Goal: Use online tool/utility: Utilize a website feature to perform a specific function

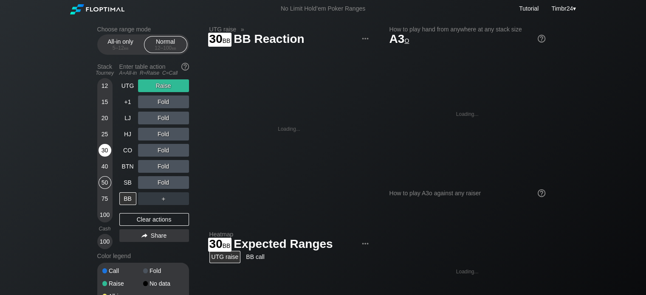
click at [100, 148] on div "30" at bounding box center [104, 150] width 13 height 13
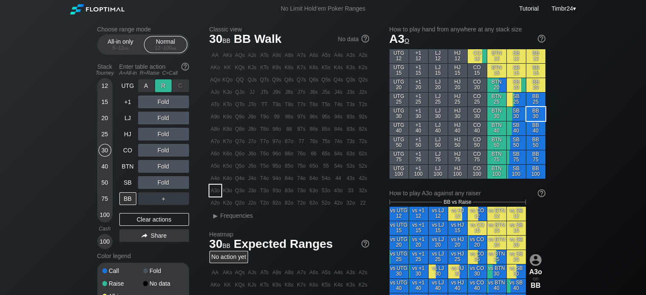
click at [159, 84] on div "R ✕" at bounding box center [163, 85] width 17 height 13
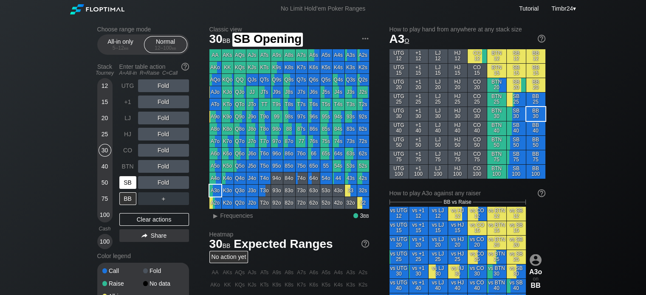
click at [124, 176] on div "SB" at bounding box center [127, 182] width 17 height 13
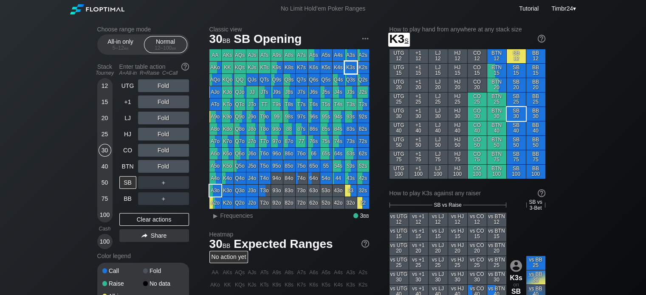
click at [345, 66] on div "K3s" at bounding box center [351, 68] width 12 height 12
click at [163, 167] on div "R ✕" at bounding box center [163, 166] width 17 height 13
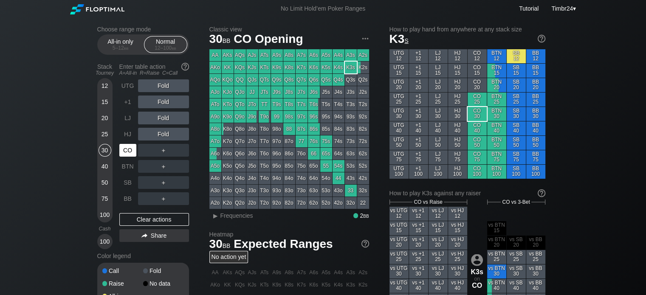
click at [123, 155] on div "CO" at bounding box center [127, 150] width 17 height 13
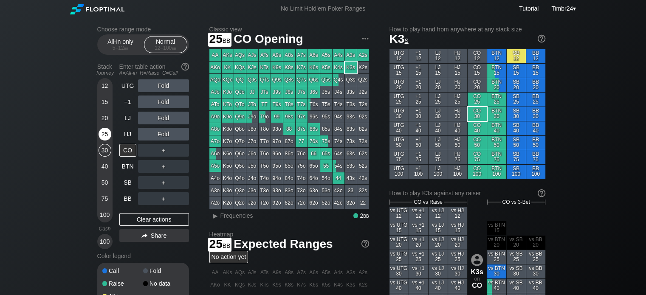
click at [100, 133] on div "25" at bounding box center [104, 134] width 13 height 13
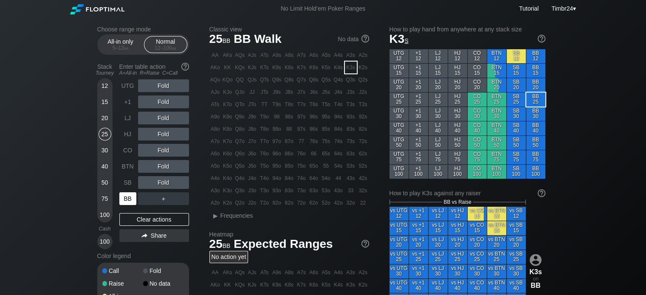
click at [126, 195] on div "BB" at bounding box center [127, 198] width 17 height 13
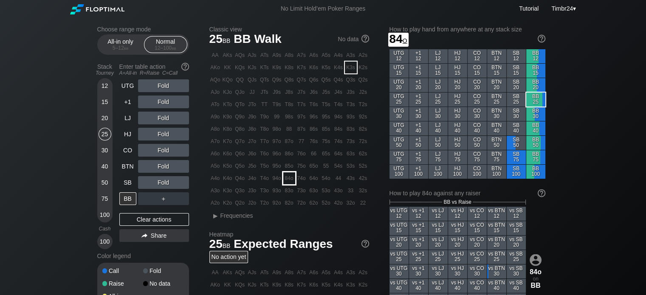
click at [287, 179] on div "84o" at bounding box center [289, 178] width 12 height 12
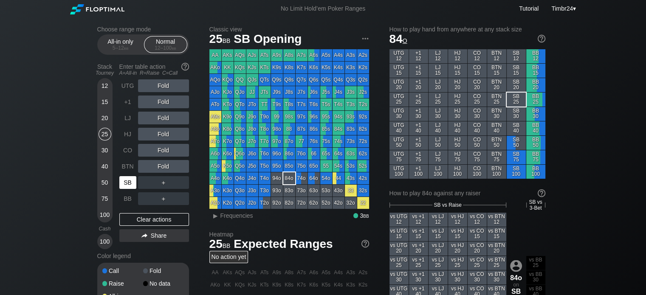
click at [131, 180] on div "SB" at bounding box center [127, 182] width 17 height 13
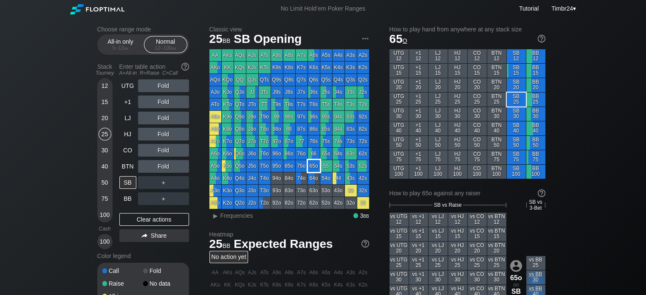
click at [311, 164] on div "65o" at bounding box center [314, 166] width 12 height 12
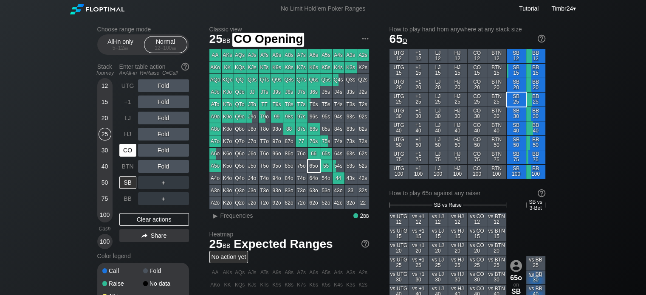
click at [126, 146] on div "CO" at bounding box center [127, 150] width 17 height 13
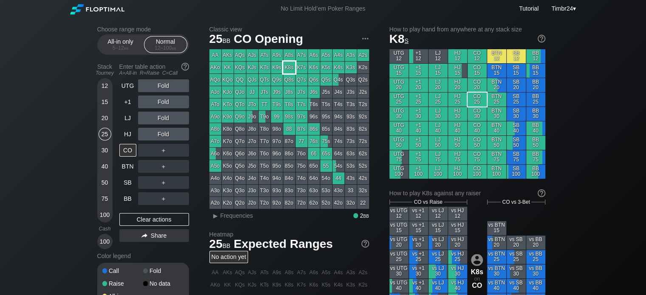
click at [286, 67] on div "K8s" at bounding box center [289, 68] width 12 height 12
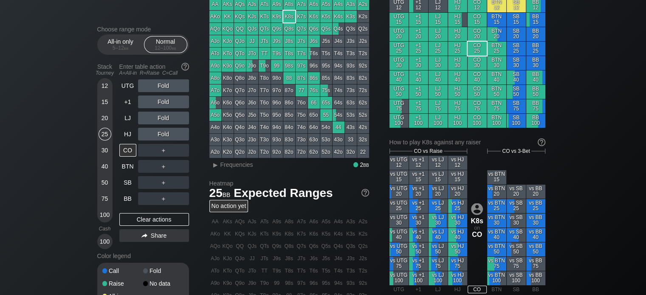
scroll to position [51, 0]
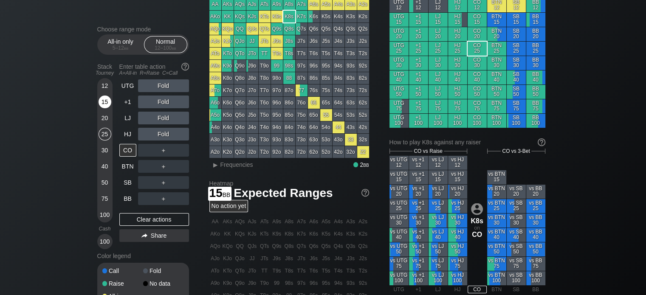
click at [101, 96] on div "15" at bounding box center [104, 101] width 13 height 13
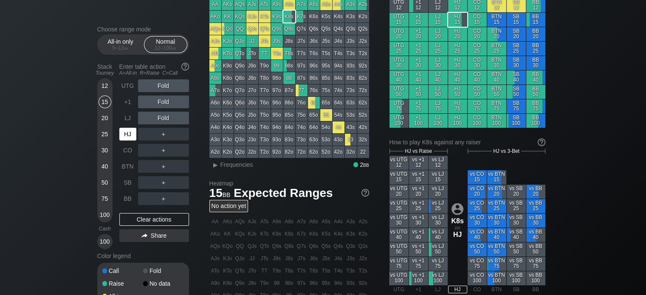
click at [132, 132] on div "HJ" at bounding box center [127, 134] width 17 height 13
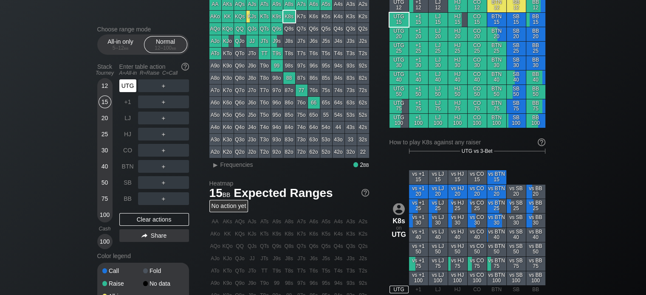
click at [123, 81] on div "UTG" at bounding box center [127, 85] width 17 height 13
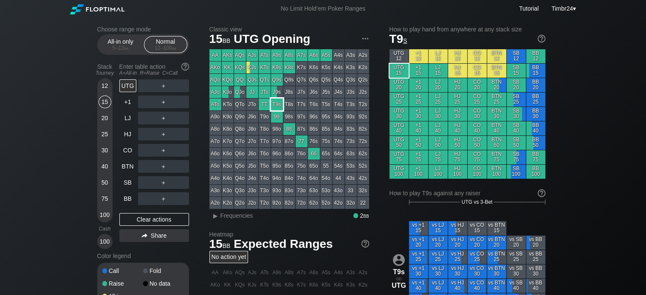
click at [274, 110] on div "T9s" at bounding box center [277, 104] width 12 height 12
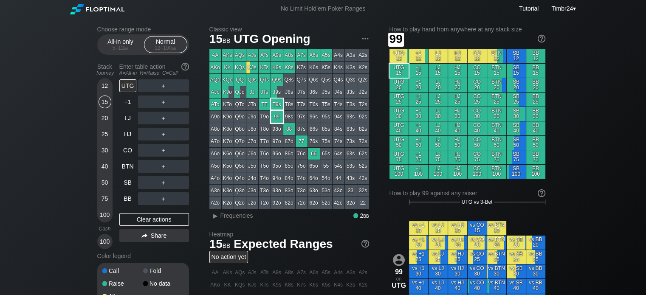
click at [274, 114] on div "99" at bounding box center [277, 117] width 12 height 12
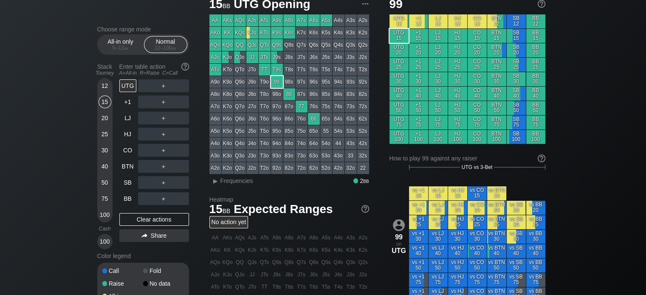
scroll to position [34, 0]
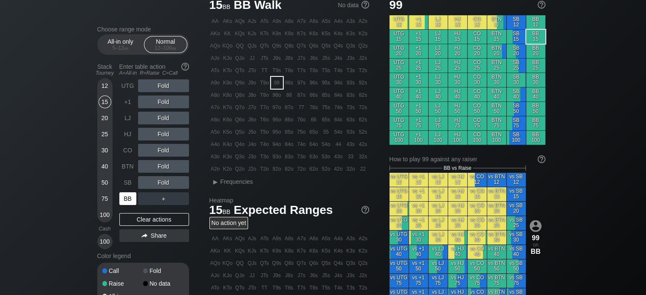
click at [124, 196] on div "BB" at bounding box center [127, 198] width 17 height 13
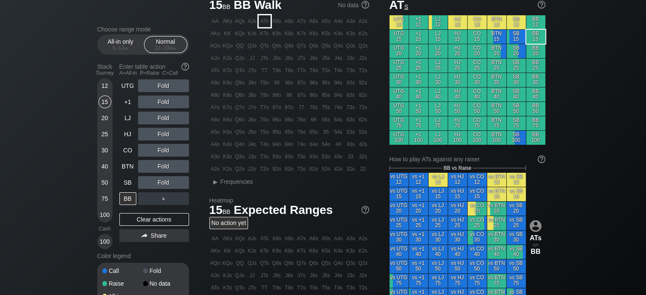
click at [261, 21] on div "ATs" at bounding box center [264, 21] width 12 height 12
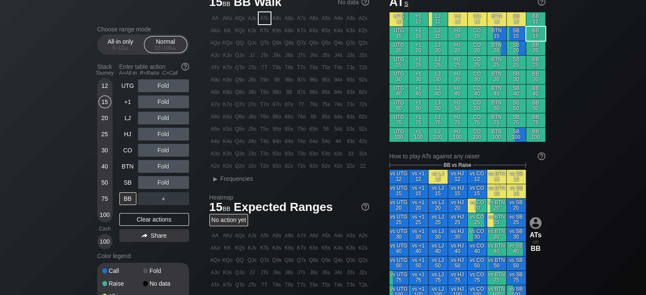
scroll to position [37, 0]
click at [142, 153] on div "A ✕" at bounding box center [146, 150] width 17 height 13
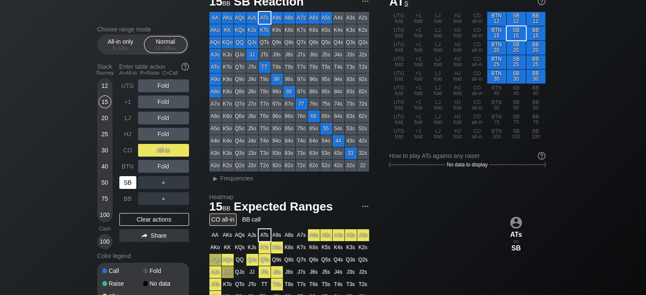
click at [129, 176] on div "SB" at bounding box center [127, 182] width 17 height 13
click at [143, 152] on div "A ✕" at bounding box center [146, 150] width 17 height 13
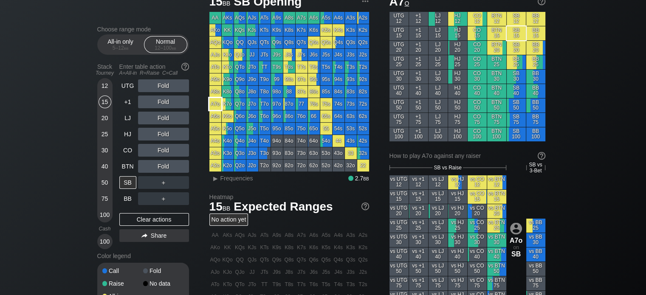
click at [218, 105] on div "A7o" at bounding box center [215, 104] width 12 height 12
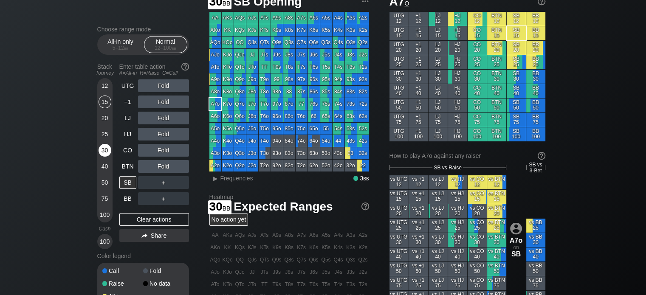
click at [105, 146] on div "30" at bounding box center [104, 150] width 13 height 13
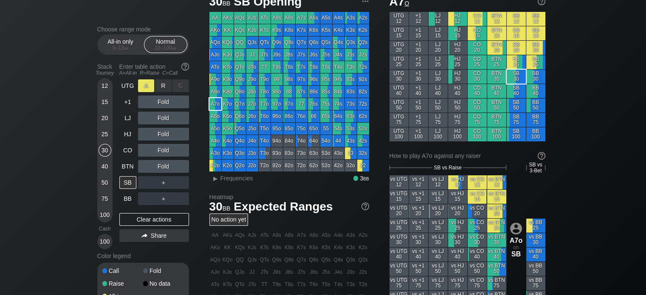
click at [144, 83] on div "A ✕" at bounding box center [146, 85] width 17 height 13
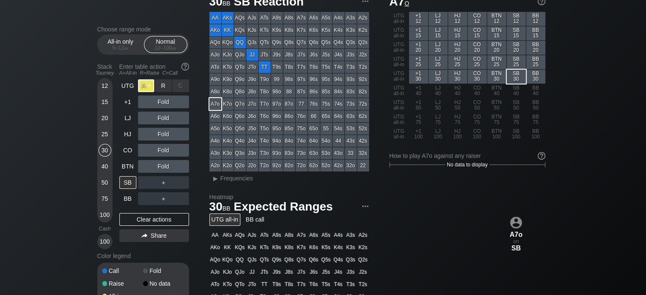
click at [149, 84] on div "A ✕" at bounding box center [146, 85] width 17 height 13
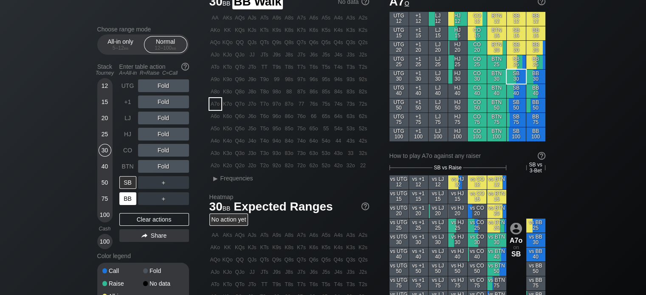
click at [125, 199] on div "BB" at bounding box center [127, 198] width 17 height 13
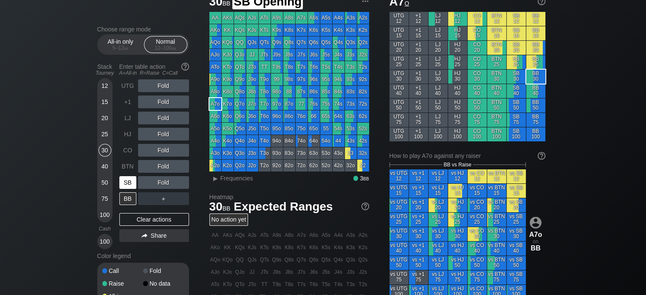
click at [125, 178] on div "SB" at bounding box center [127, 182] width 17 height 13
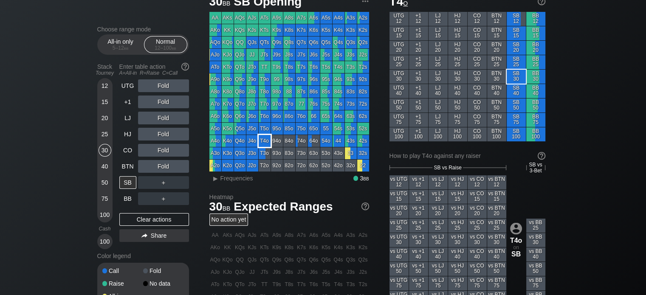
click at [260, 138] on div "T4o" at bounding box center [264, 141] width 12 height 12
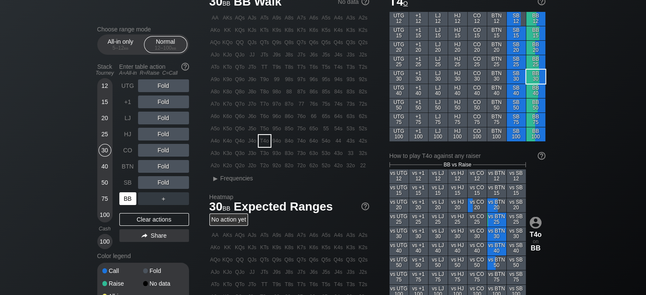
click at [125, 191] on div "BB" at bounding box center [128, 199] width 19 height 16
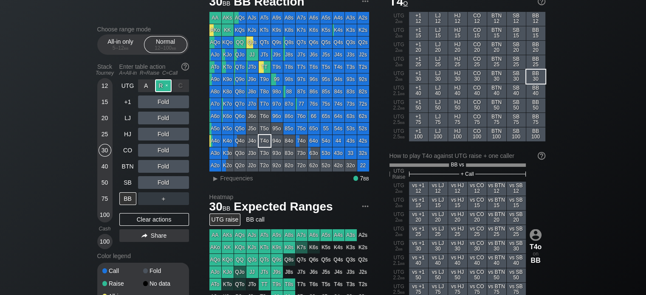
click at [158, 84] on div "R ✕" at bounding box center [163, 85] width 17 height 13
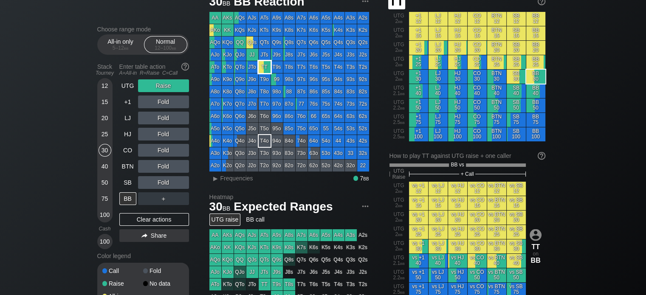
click at [261, 66] on div "TT" at bounding box center [264, 67] width 12 height 12
click at [161, 86] on div "R ✕" at bounding box center [163, 85] width 17 height 13
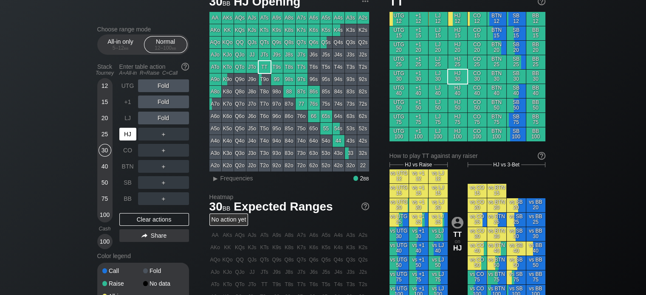
click at [126, 138] on div "HJ" at bounding box center [127, 134] width 17 height 13
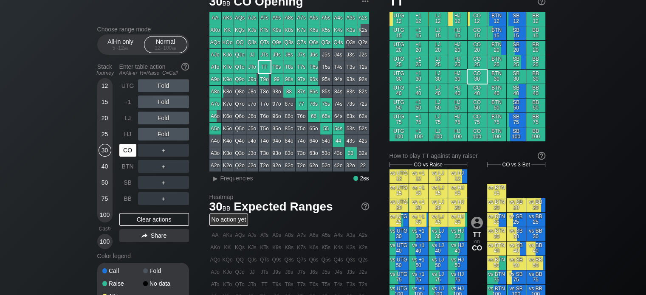
click at [126, 146] on div "CO" at bounding box center [127, 150] width 17 height 13
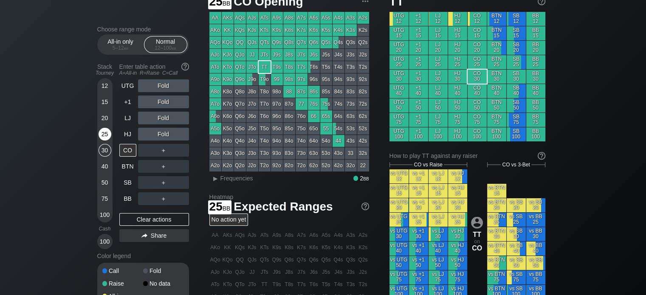
click at [106, 132] on div "25" at bounding box center [104, 134] width 13 height 13
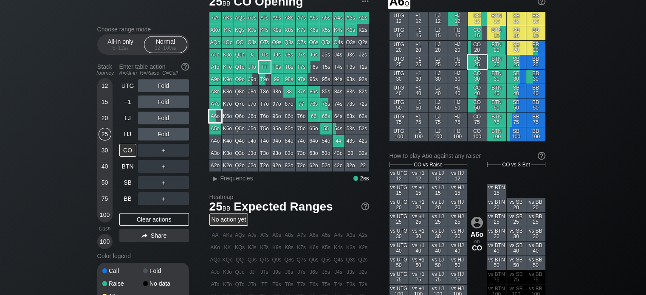
click at [211, 115] on div "A6o" at bounding box center [215, 116] width 12 height 12
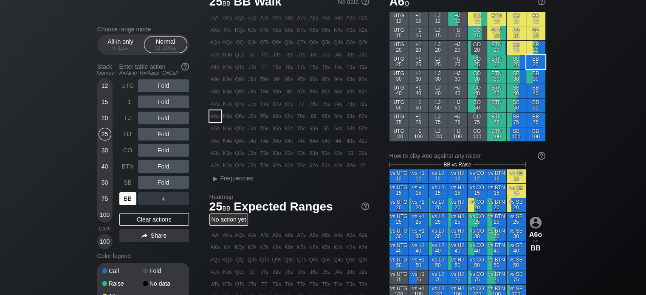
click at [127, 195] on div "BB" at bounding box center [127, 198] width 17 height 13
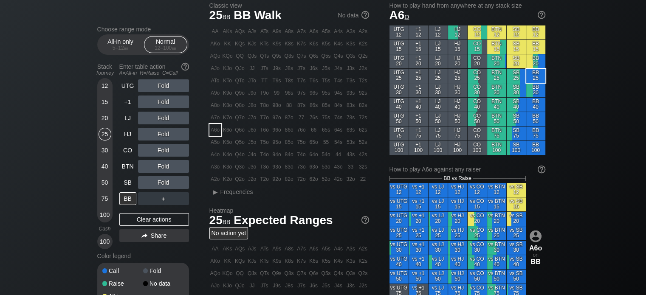
scroll to position [25, 0]
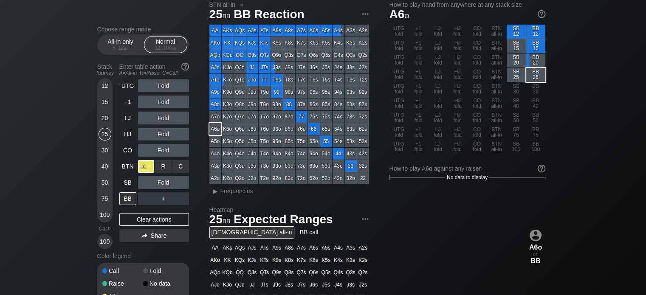
click at [142, 164] on div "A ✕" at bounding box center [146, 166] width 17 height 13
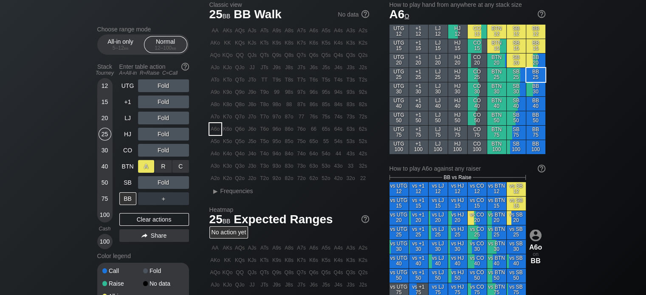
click at [142, 164] on div "A ✕" at bounding box center [146, 166] width 17 height 13
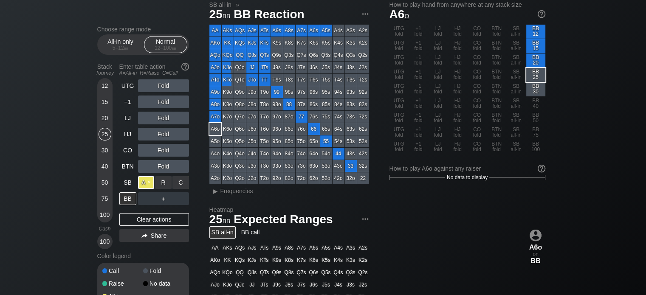
click at [145, 185] on div "A ✕" at bounding box center [146, 182] width 17 height 13
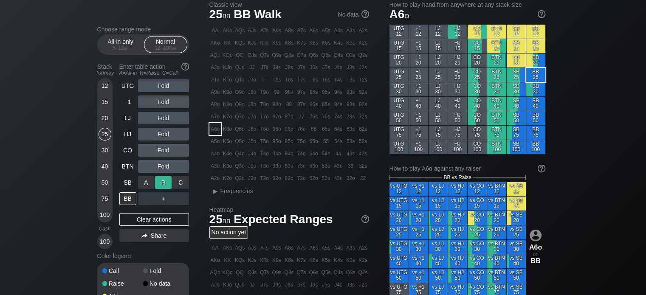
click at [160, 180] on div "R ✕" at bounding box center [163, 182] width 17 height 13
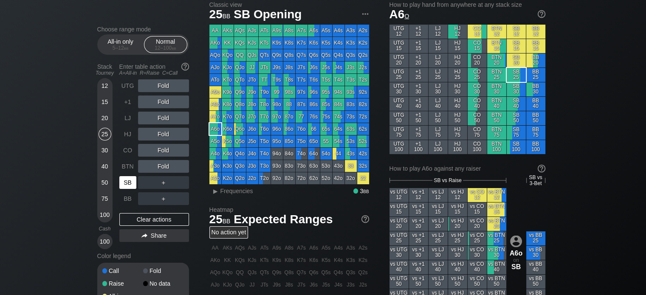
click at [121, 180] on div "SB" at bounding box center [127, 182] width 17 height 13
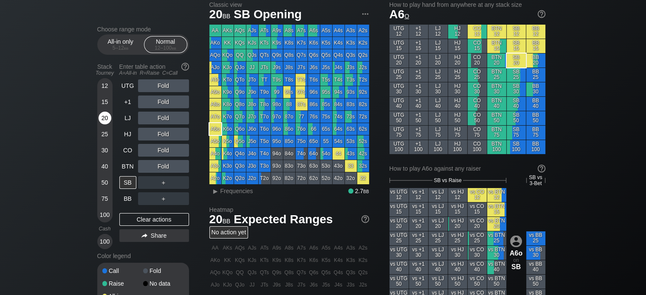
click at [107, 115] on div "20" at bounding box center [104, 118] width 13 height 13
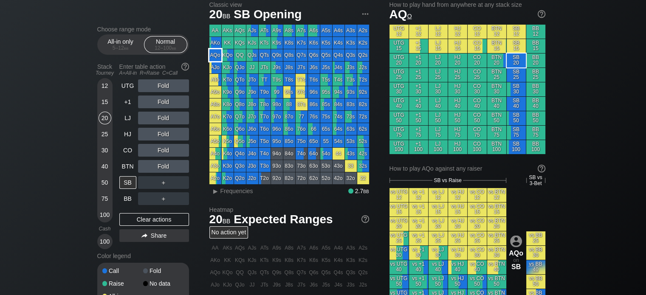
click at [212, 57] on div "AQo" at bounding box center [215, 55] width 12 height 12
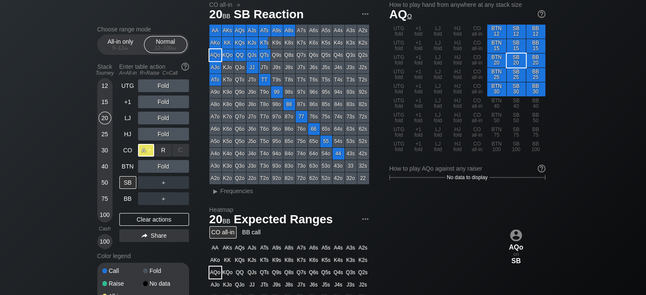
click at [143, 151] on div "A ✕" at bounding box center [146, 150] width 17 height 13
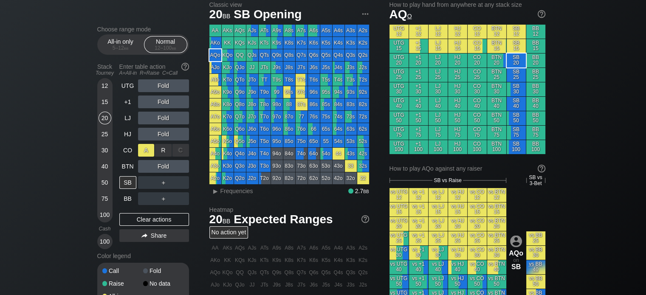
click at [143, 151] on div "A ✕" at bounding box center [146, 150] width 17 height 13
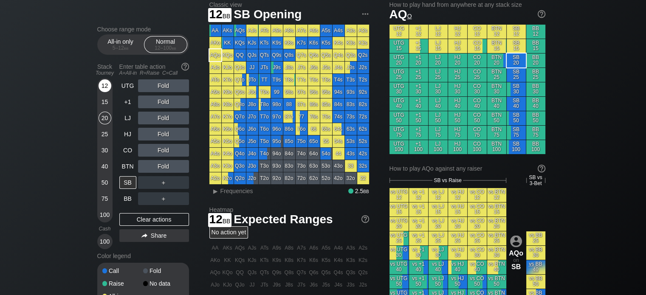
click at [99, 87] on div "12" at bounding box center [104, 85] width 13 height 13
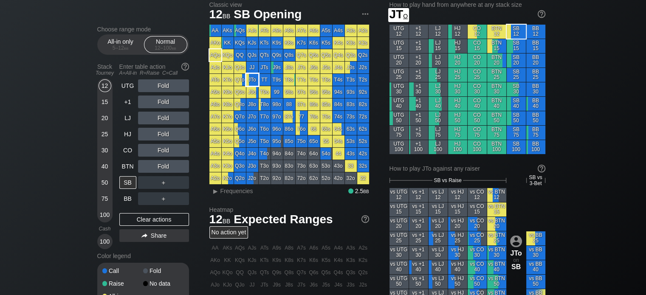
click at [255, 81] on div "JTo" at bounding box center [252, 80] width 12 height 12
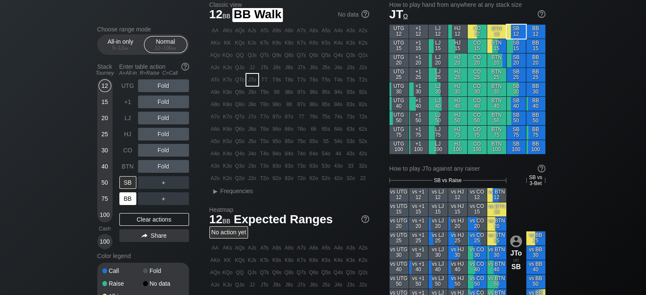
click at [127, 194] on div "BB" at bounding box center [127, 198] width 17 height 13
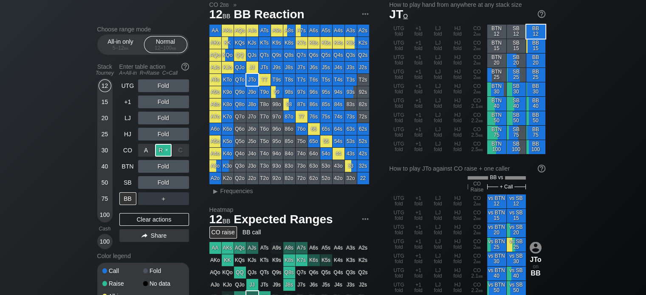
click at [163, 151] on div "R ✕" at bounding box center [163, 150] width 17 height 13
click at [163, 152] on div "R ✕" at bounding box center [163, 150] width 17 height 13
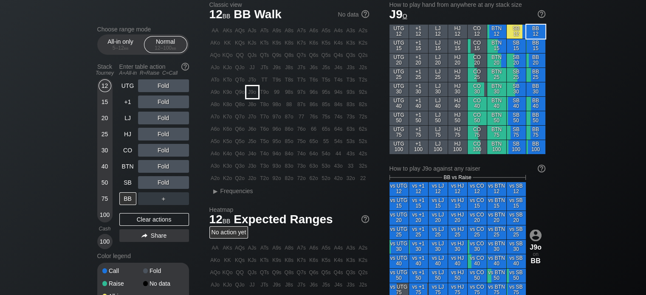
click at [252, 90] on div "J9o" at bounding box center [252, 92] width 12 height 12
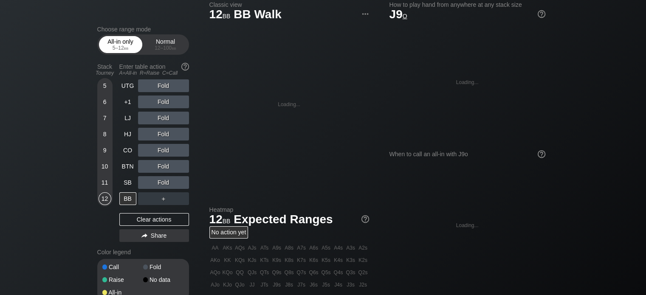
click at [104, 43] on div "All-in only 5 – 12 bb" at bounding box center [120, 45] width 39 height 16
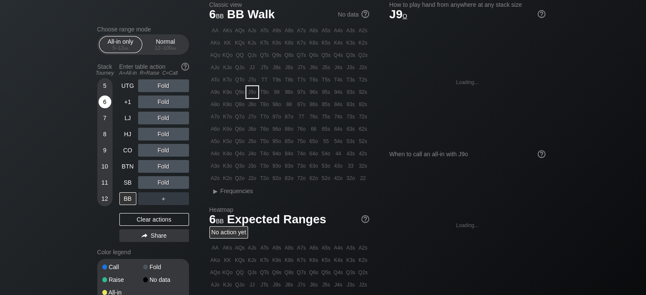
click at [110, 100] on div "6" at bounding box center [104, 101] width 13 height 13
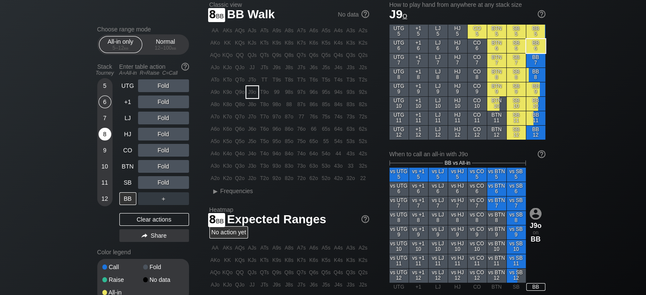
click at [104, 130] on div "8" at bounding box center [104, 134] width 13 height 13
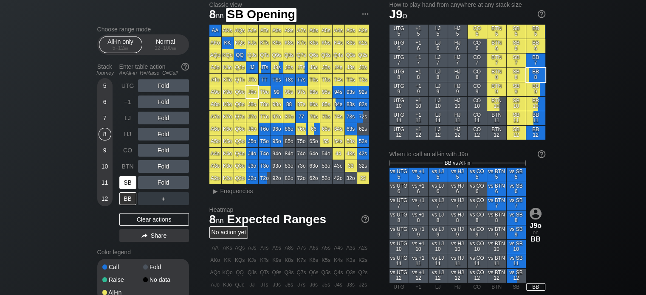
click at [132, 181] on div "SB" at bounding box center [127, 182] width 17 height 13
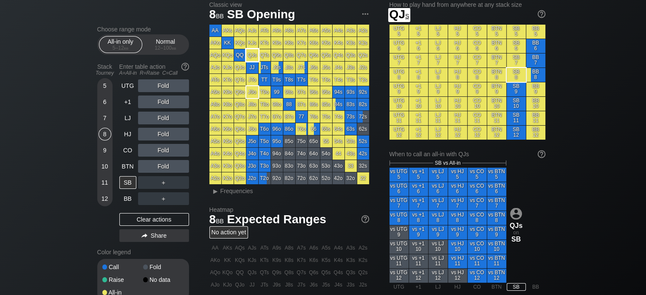
click at [254, 57] on div "QJs" at bounding box center [252, 55] width 12 height 12
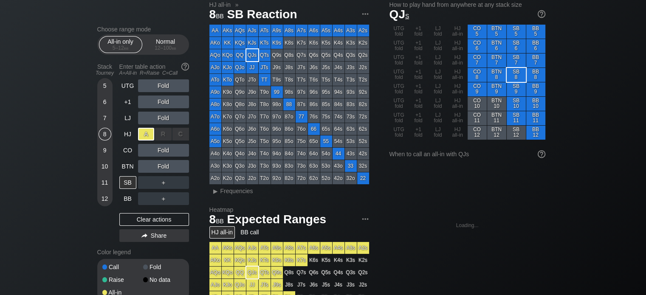
click at [143, 133] on div "A ✕" at bounding box center [146, 134] width 17 height 13
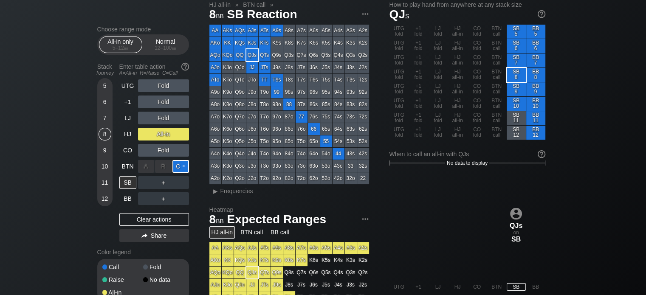
click at [174, 163] on div "C ✕" at bounding box center [180, 166] width 17 height 13
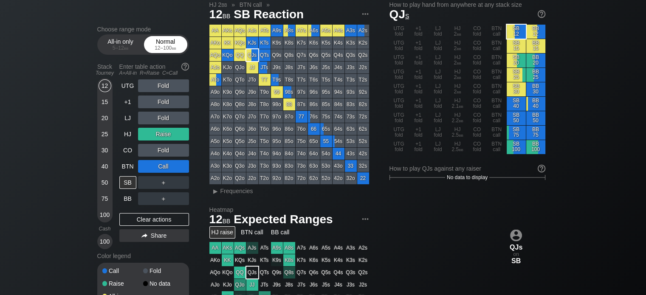
click at [151, 45] on div "12 – 100 bb" at bounding box center [166, 48] width 36 height 6
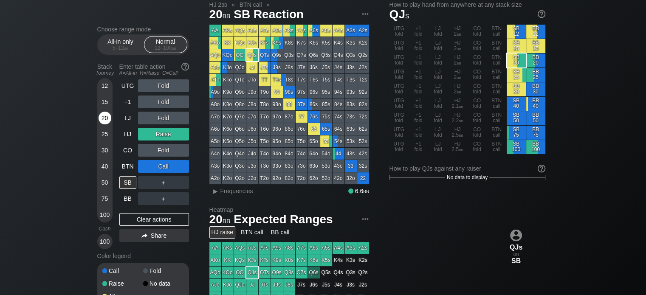
click at [104, 123] on div "20" at bounding box center [104, 118] width 13 height 13
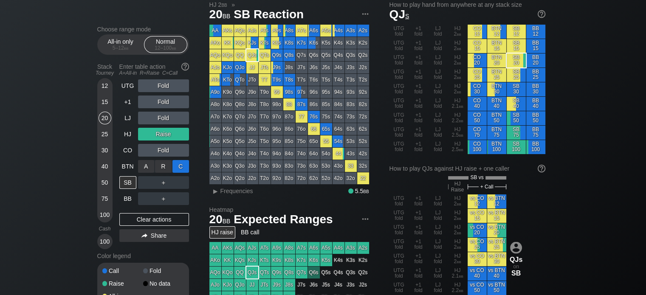
click at [177, 165] on div "C ✕" at bounding box center [180, 166] width 17 height 13
click at [166, 134] on div "R ✕" at bounding box center [163, 134] width 17 height 13
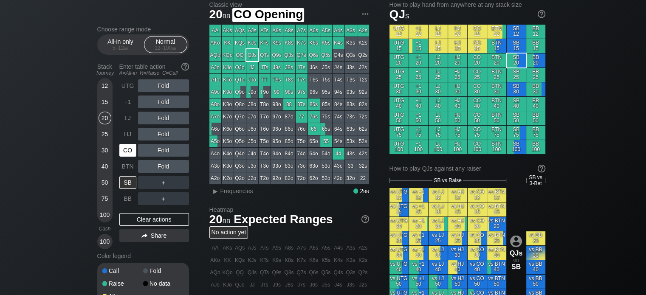
click at [127, 146] on div "CO" at bounding box center [127, 150] width 17 height 13
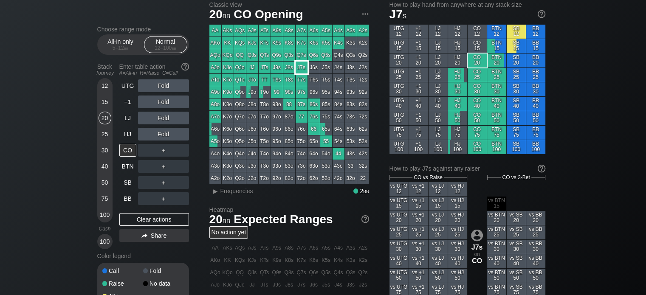
click at [299, 66] on div "J7s" at bounding box center [301, 68] width 12 height 12
click at [166, 129] on div "R ✕" at bounding box center [163, 134] width 17 height 13
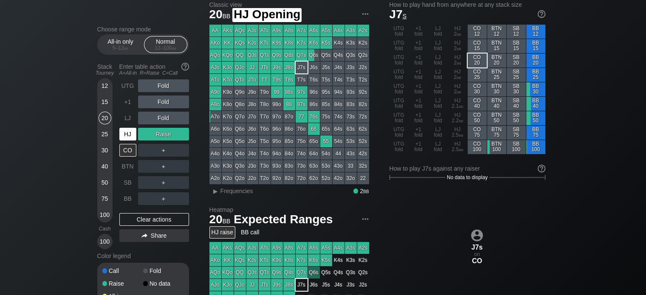
click at [132, 134] on div "HJ" at bounding box center [127, 134] width 17 height 13
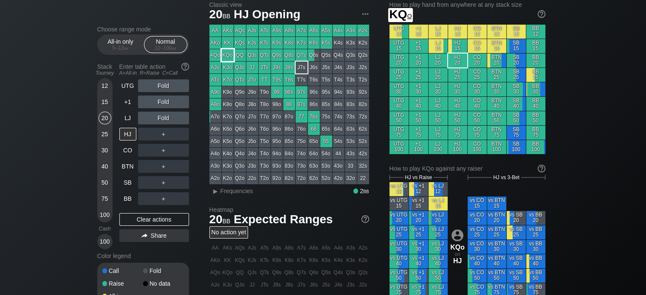
click at [229, 59] on div "KQo" at bounding box center [228, 55] width 12 height 12
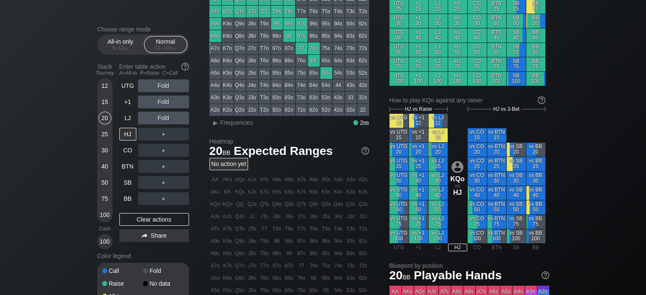
scroll to position [93, 0]
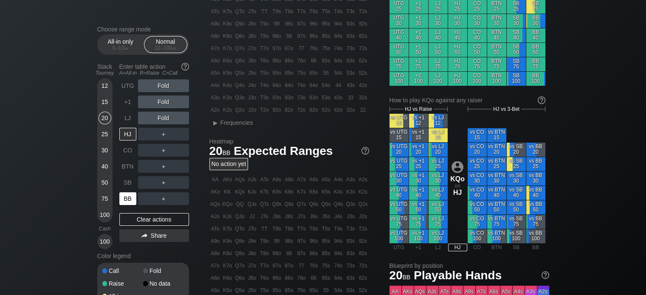
click at [129, 197] on div "BB" at bounding box center [127, 198] width 17 height 13
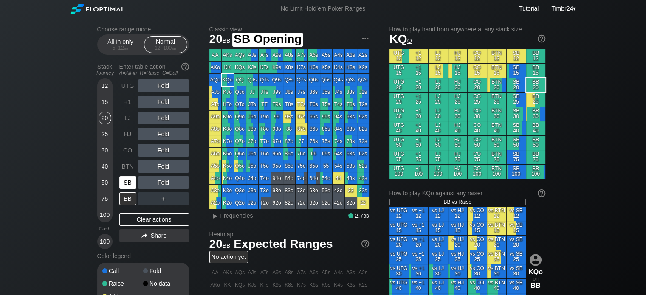
click at [126, 182] on div "SB" at bounding box center [127, 182] width 17 height 13
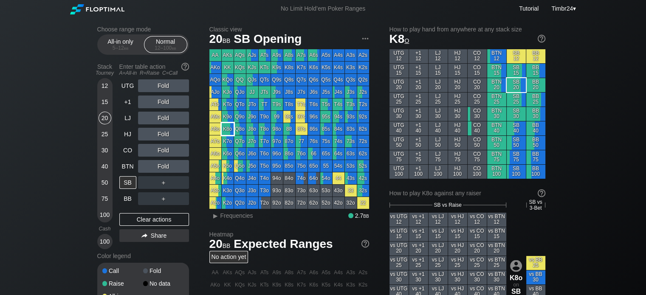
click at [225, 130] on div "K8o" at bounding box center [228, 129] width 12 height 12
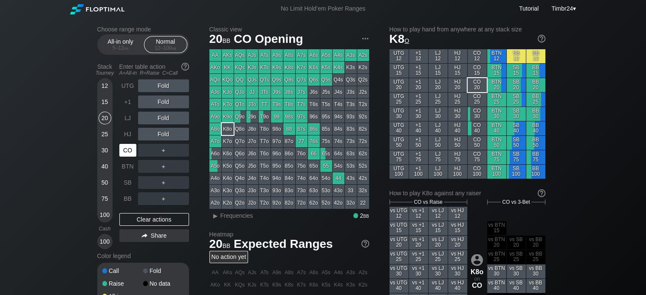
click at [125, 145] on div "CO" at bounding box center [127, 150] width 17 height 13
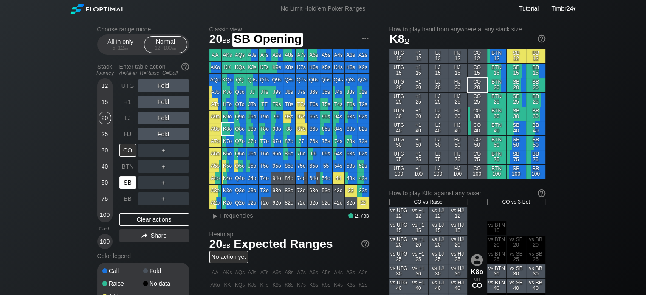
click at [128, 186] on div "SB" at bounding box center [127, 182] width 17 height 13
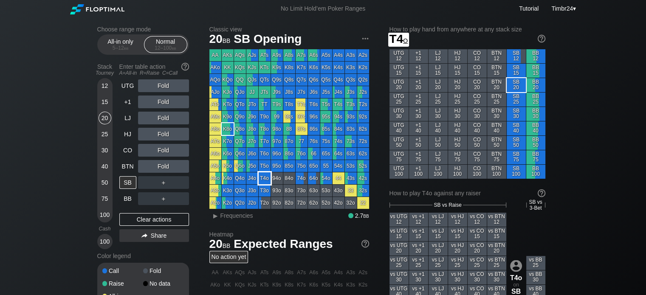
click at [262, 180] on div "T4o" at bounding box center [264, 178] width 12 height 12
click at [181, 83] on div "C ✕" at bounding box center [180, 85] width 17 height 13
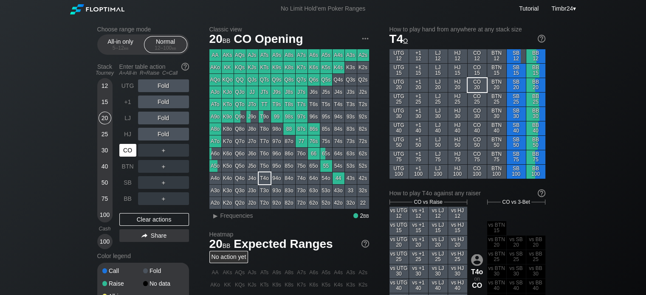
click at [126, 151] on div "CO" at bounding box center [127, 150] width 17 height 13
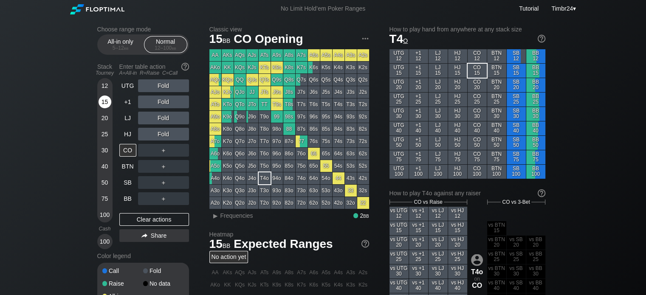
click at [107, 103] on div "15" at bounding box center [104, 101] width 13 height 13
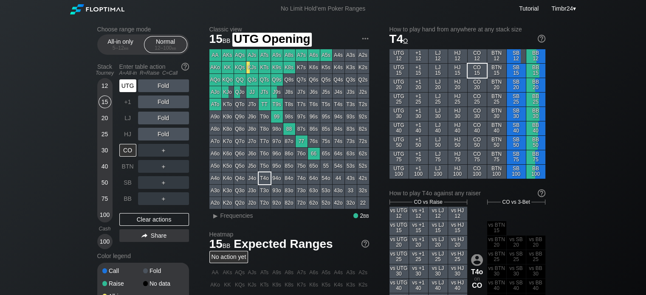
click at [128, 88] on div "UTG" at bounding box center [127, 85] width 17 height 13
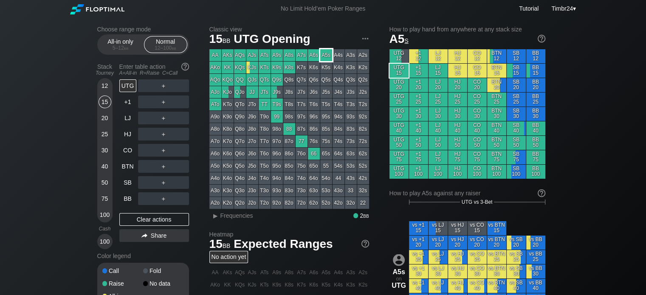
click at [324, 54] on div "A5s" at bounding box center [326, 55] width 12 height 12
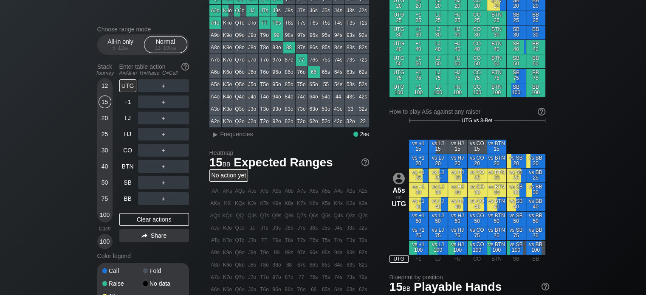
scroll to position [85, 0]
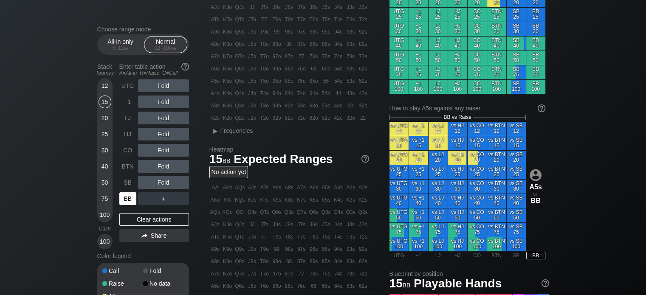
click at [122, 202] on div "BB" at bounding box center [127, 198] width 17 height 13
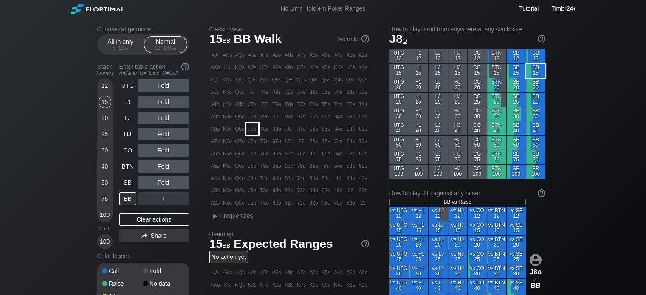
click at [250, 128] on div "J8o" at bounding box center [252, 129] width 12 height 12
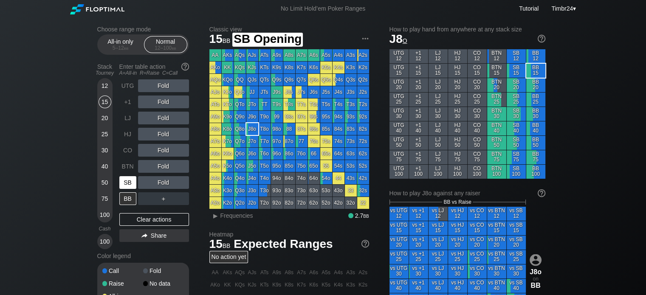
click at [131, 176] on div "SB" at bounding box center [128, 182] width 19 height 16
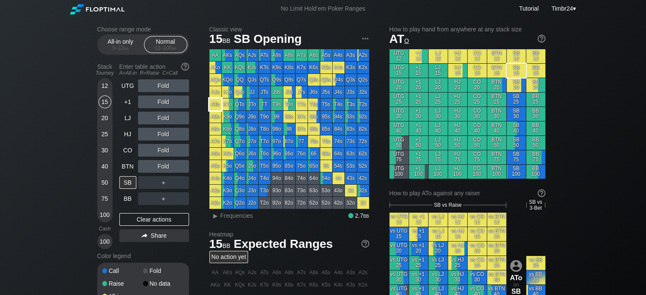
click at [216, 104] on div "ATo" at bounding box center [215, 104] width 12 height 12
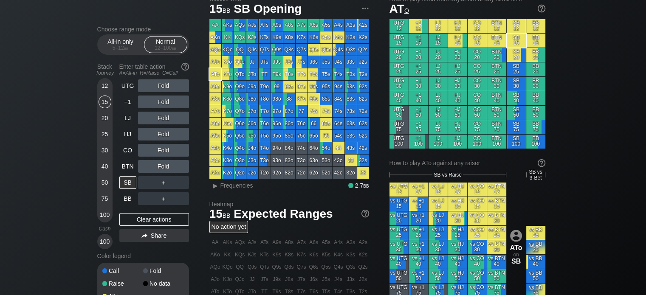
scroll to position [31, 0]
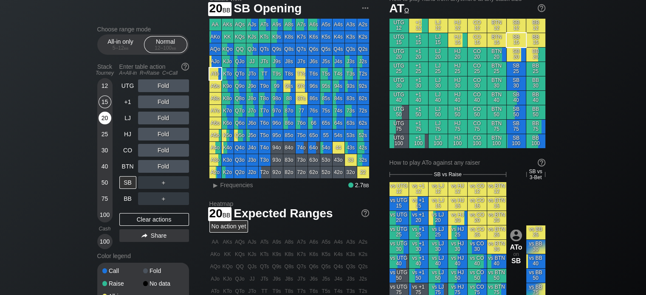
click at [100, 117] on div "20" at bounding box center [104, 118] width 13 height 13
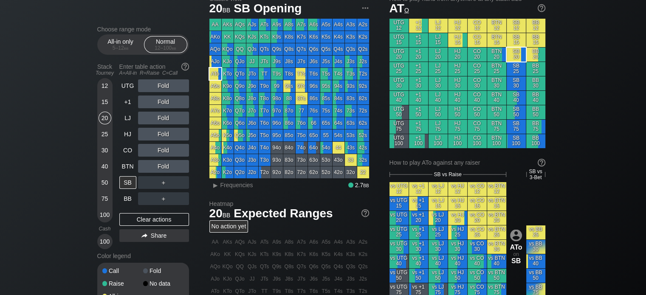
click at [92, 23] on div "Choose range mode All-in only 5 – 12 bb Normal 12 – 100 bb Stack Tourney Enter …" at bounding box center [322, 261] width 465 height 548
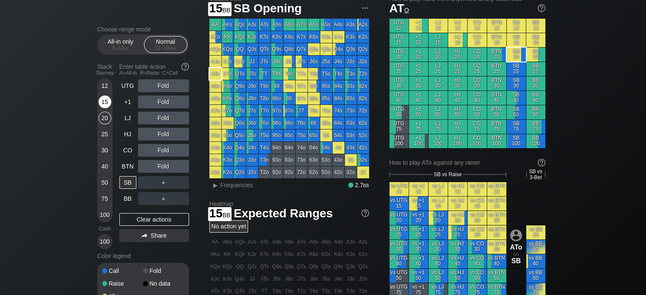
click at [107, 99] on div "15" at bounding box center [104, 101] width 13 height 13
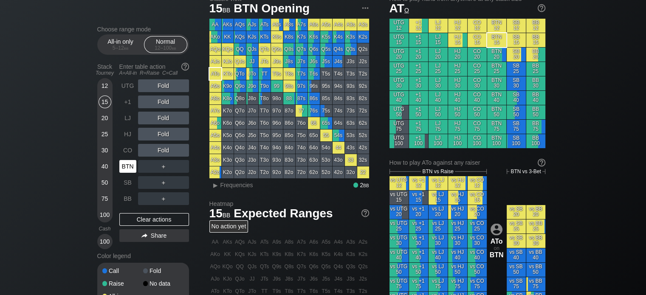
click at [125, 168] on div "BTN" at bounding box center [127, 166] width 17 height 13
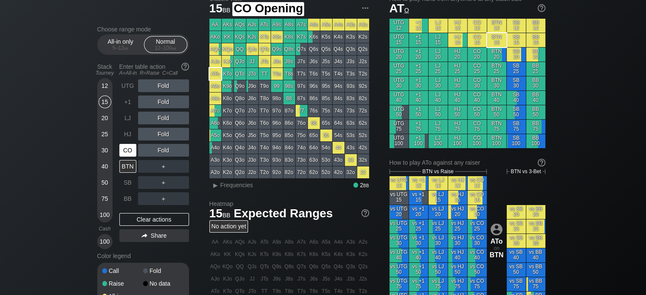
click at [126, 154] on div "CO" at bounding box center [127, 150] width 17 height 13
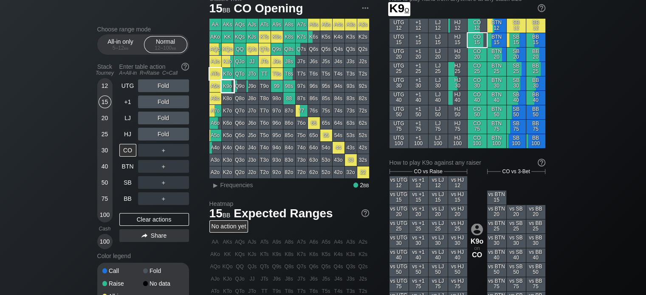
click at [229, 84] on div "K9o" at bounding box center [228, 86] width 12 height 12
click at [165, 87] on div "R ✕" at bounding box center [163, 85] width 17 height 13
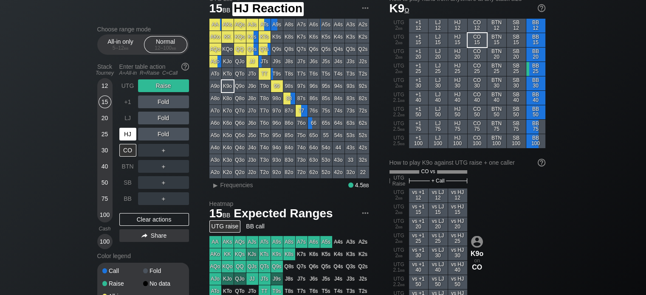
click at [126, 129] on div "HJ" at bounding box center [127, 134] width 17 height 13
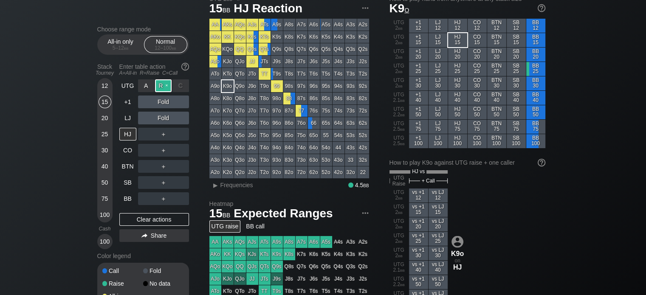
click at [163, 84] on div "R ✕" at bounding box center [163, 85] width 17 height 13
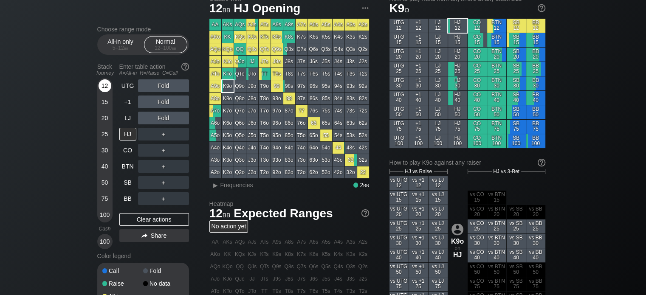
click at [105, 87] on div "12" at bounding box center [104, 85] width 13 height 13
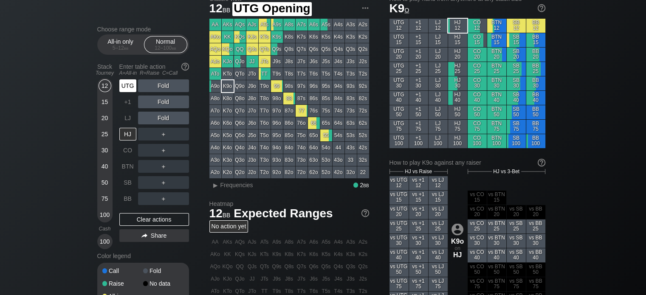
click at [125, 89] on div "UTG" at bounding box center [127, 85] width 17 height 13
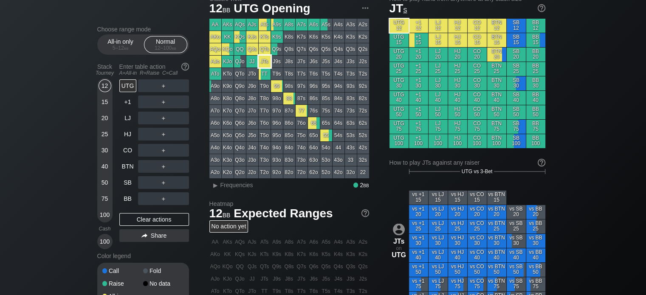
click at [258, 62] on div "JTs" at bounding box center [264, 62] width 12 height 12
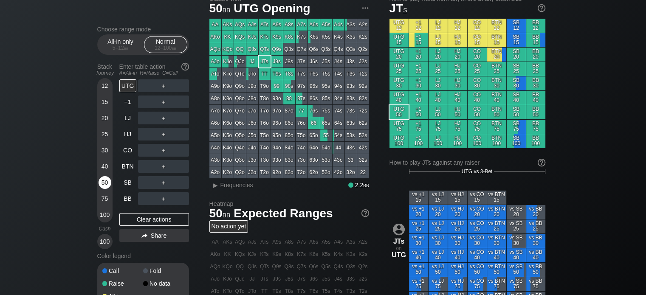
click at [106, 179] on div "50" at bounding box center [104, 182] width 13 height 13
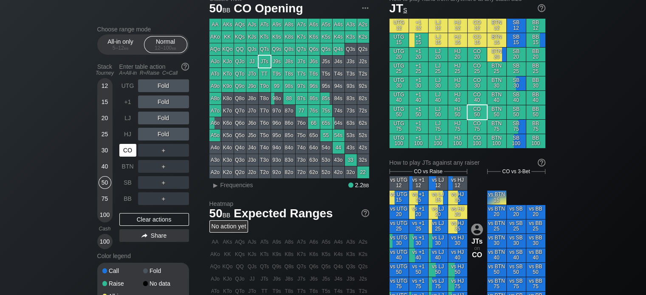
click at [127, 149] on div "CO" at bounding box center [127, 150] width 17 height 13
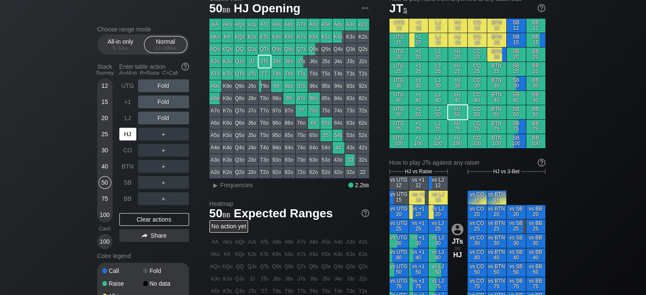
click at [129, 134] on div "HJ" at bounding box center [127, 134] width 17 height 13
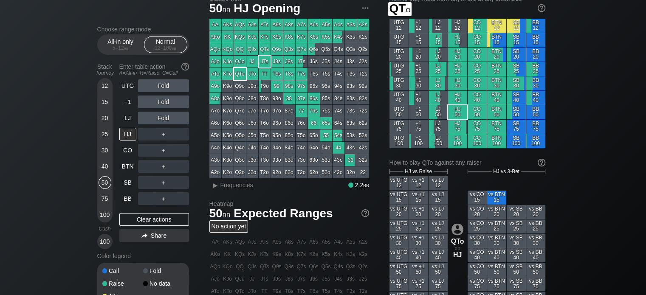
click at [241, 77] on div "QTo" at bounding box center [240, 74] width 12 height 12
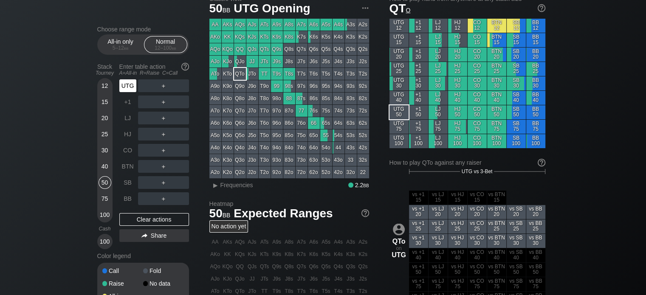
click at [126, 90] on div "UTG" at bounding box center [127, 85] width 17 height 13
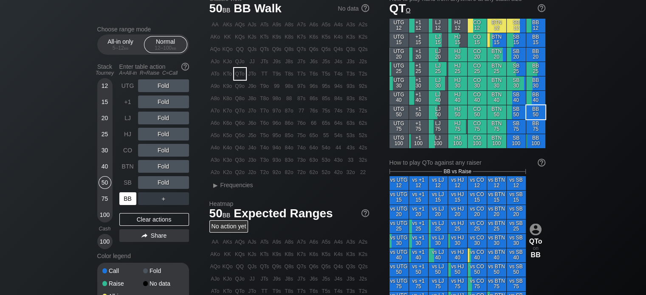
click at [130, 198] on div "BB" at bounding box center [127, 198] width 17 height 13
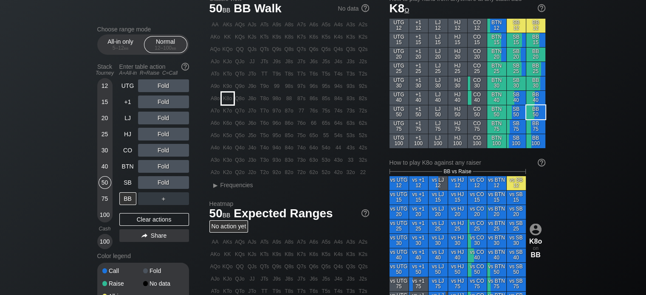
click at [229, 101] on div "K8o" at bounding box center [228, 99] width 12 height 12
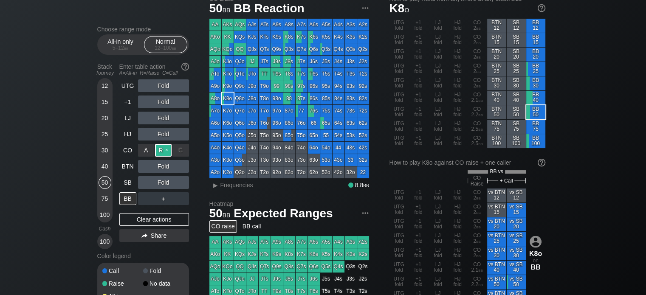
click at [163, 149] on div "R ✕" at bounding box center [163, 150] width 17 height 13
click at [175, 166] on div "C ✕" at bounding box center [180, 166] width 17 height 13
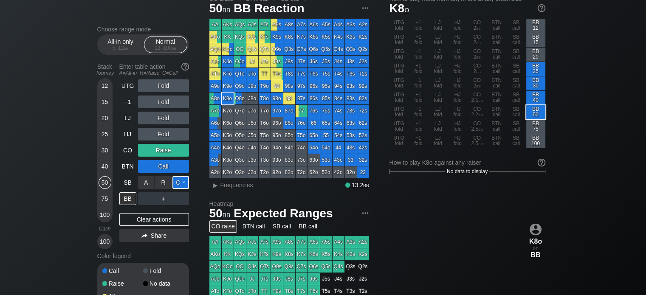
click at [179, 183] on div "C ✕" at bounding box center [180, 182] width 17 height 13
click at [163, 153] on div "R ✕" at bounding box center [163, 150] width 17 height 13
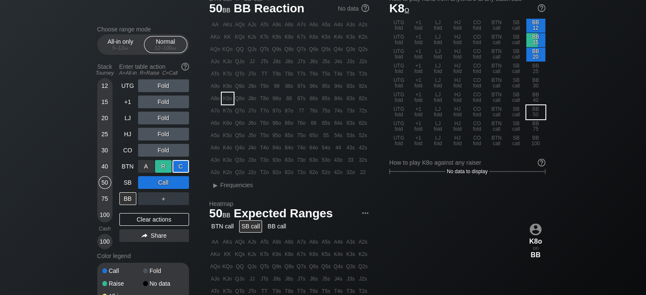
click at [166, 167] on div "R ✕" at bounding box center [163, 166] width 17 height 13
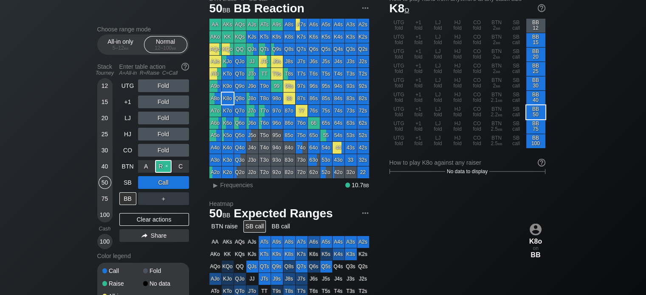
click at [163, 171] on div "R ✕" at bounding box center [163, 166] width 17 height 13
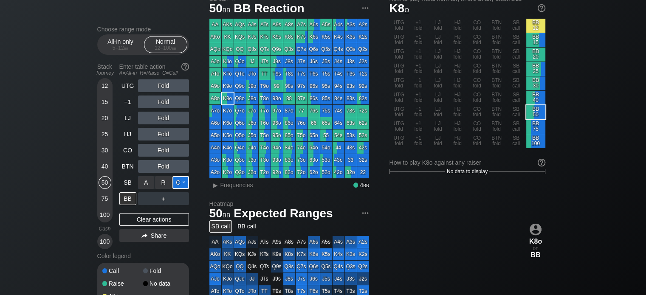
click at [180, 184] on div "C ✕" at bounding box center [180, 182] width 17 height 13
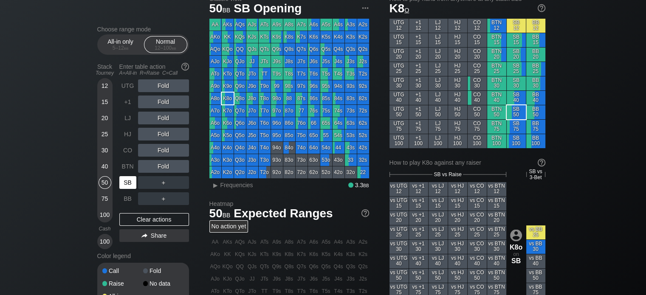
click at [127, 182] on div "SB" at bounding box center [127, 182] width 17 height 13
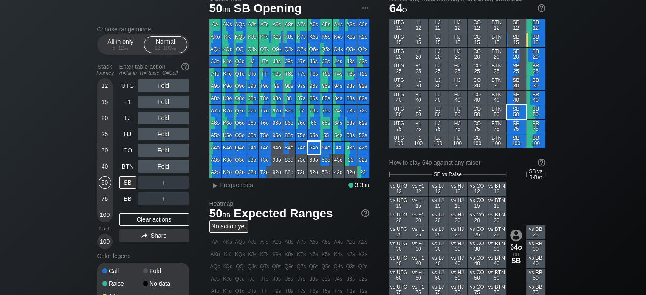
click at [311, 151] on div "64o" at bounding box center [314, 148] width 12 height 12
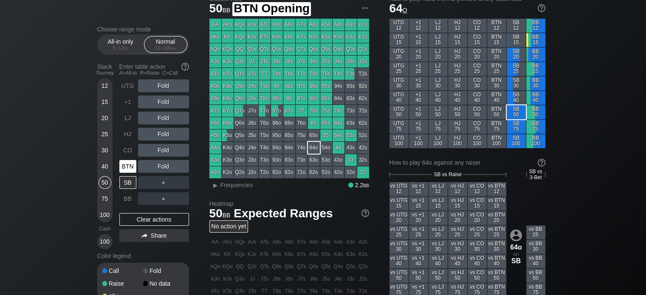
click at [130, 167] on div "BTN" at bounding box center [127, 166] width 17 height 13
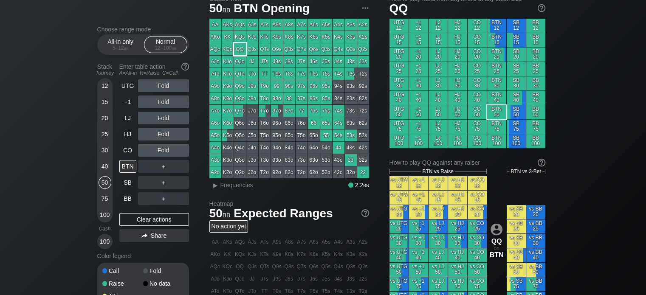
click at [241, 50] on div "QQ" at bounding box center [240, 49] width 12 height 12
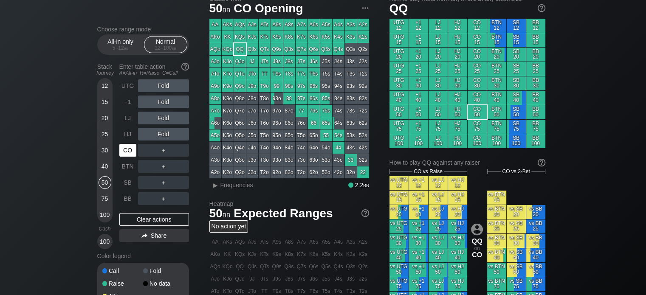
click at [122, 155] on div "CO" at bounding box center [127, 150] width 17 height 13
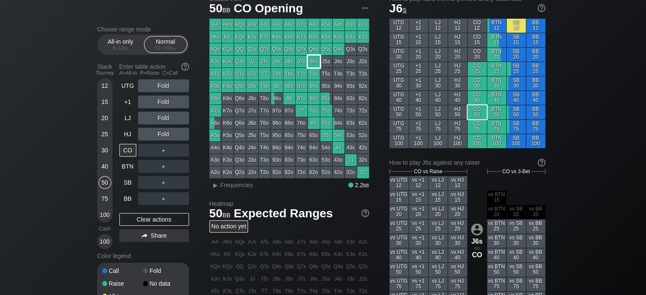
click at [310, 62] on div "J6s" at bounding box center [314, 62] width 12 height 12
click at [101, 163] on div "40" at bounding box center [104, 166] width 13 height 13
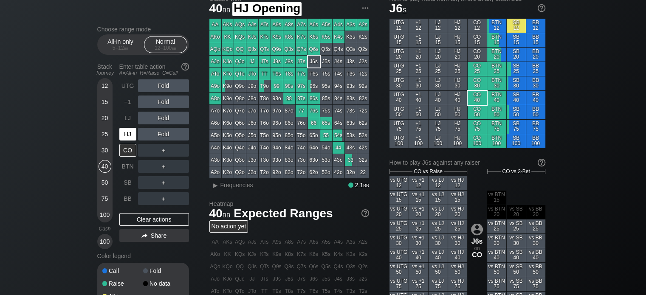
click at [126, 132] on div "HJ" at bounding box center [127, 134] width 17 height 13
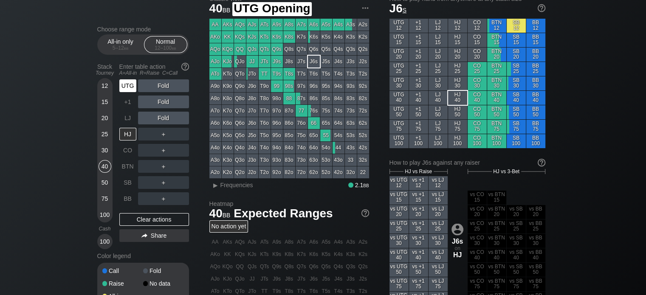
click at [133, 85] on div "UTG" at bounding box center [127, 85] width 17 height 13
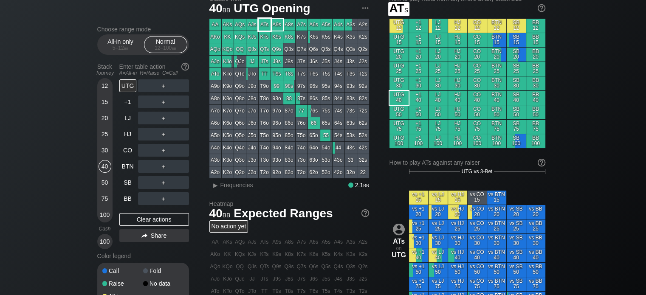
click at [273, 28] on div "A9s" at bounding box center [277, 25] width 12 height 12
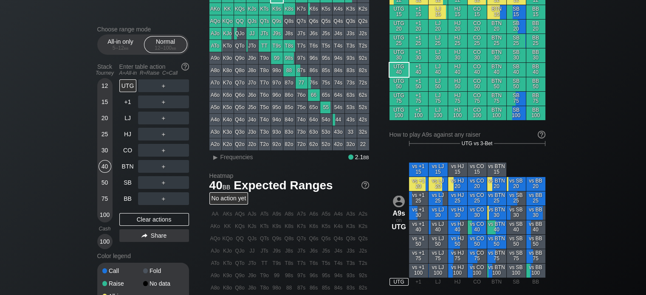
scroll to position [58, 0]
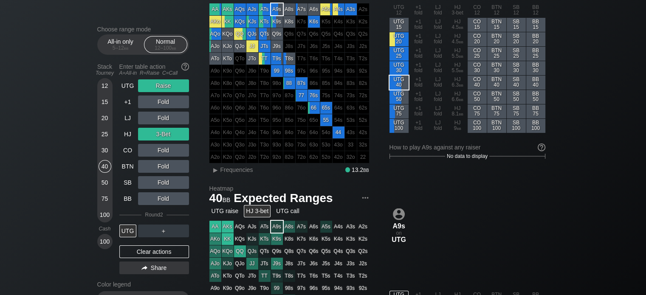
scroll to position [47, 0]
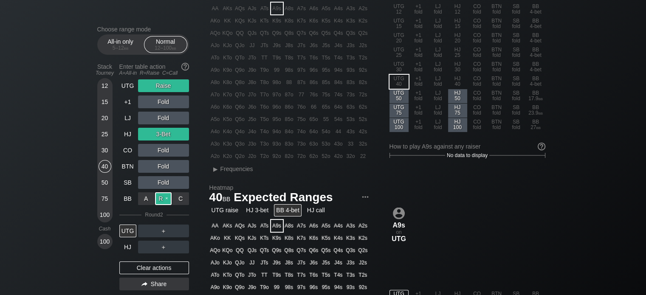
click at [165, 200] on div "R ✕" at bounding box center [163, 198] width 17 height 13
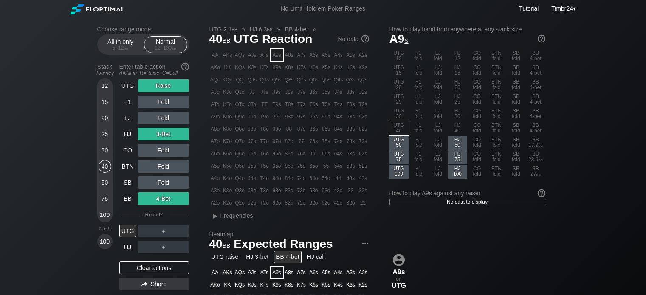
scroll to position [47, 0]
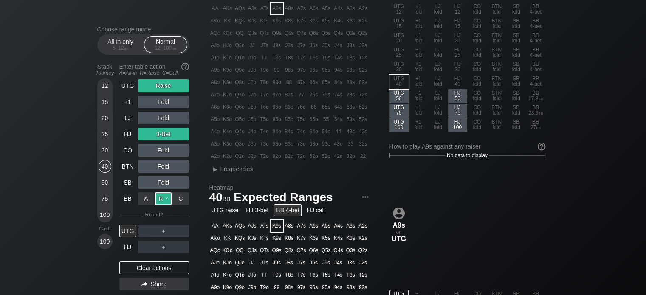
click at [157, 201] on div "R ✕" at bounding box center [163, 198] width 17 height 13
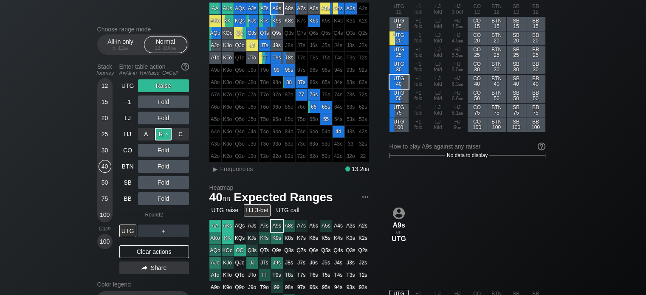
click at [163, 139] on div "R ✕" at bounding box center [163, 134] width 17 height 13
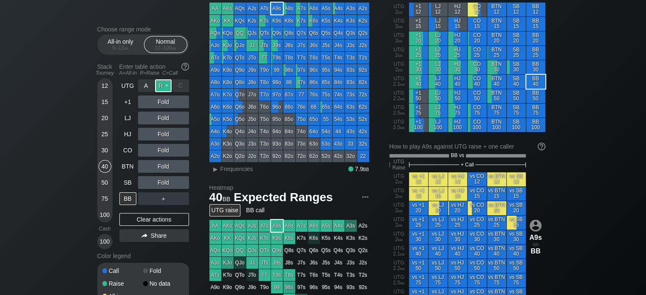
click at [164, 81] on div "R ✕" at bounding box center [163, 85] width 17 height 13
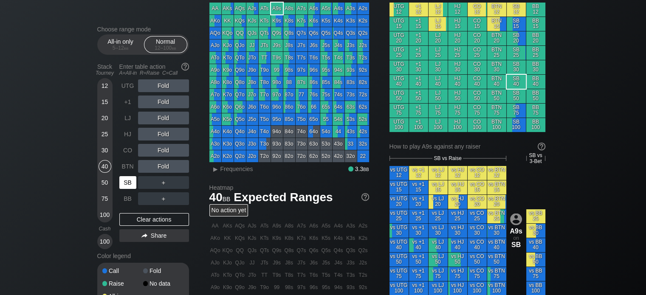
click at [124, 181] on div "SB" at bounding box center [127, 182] width 17 height 13
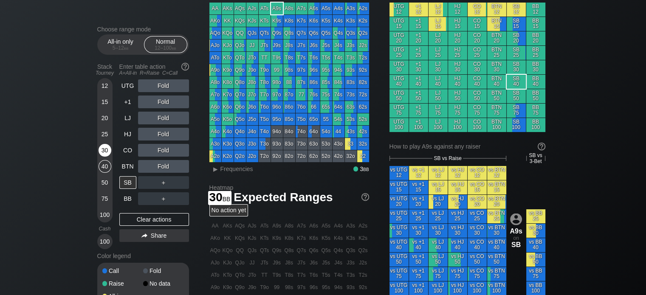
click at [99, 151] on div "30" at bounding box center [104, 150] width 13 height 13
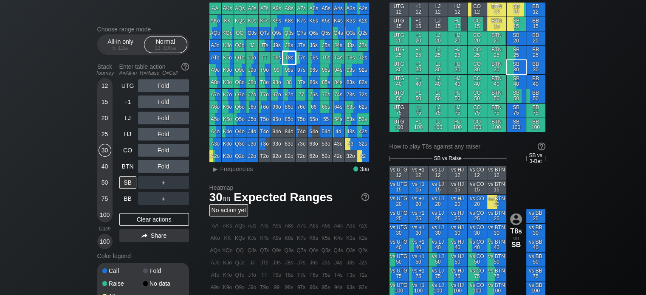
click at [289, 59] on div "T8s" at bounding box center [289, 58] width 12 height 12
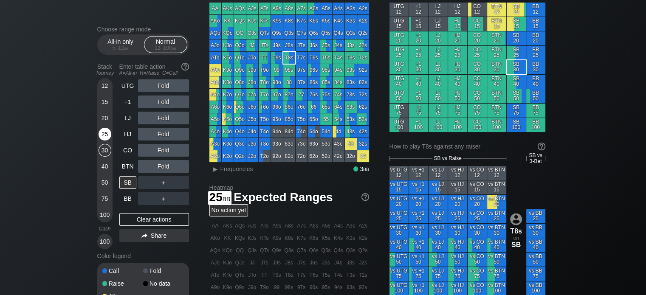
click at [105, 135] on div "25" at bounding box center [104, 134] width 13 height 13
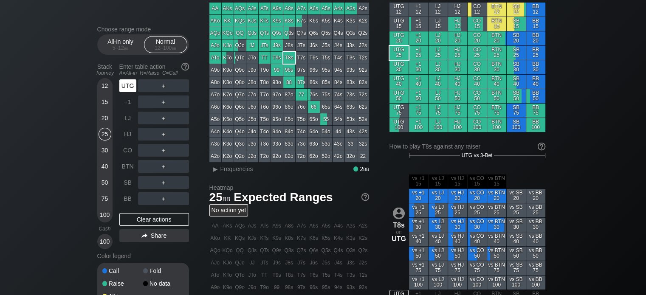
click at [125, 92] on div "UTG" at bounding box center [127, 85] width 17 height 13
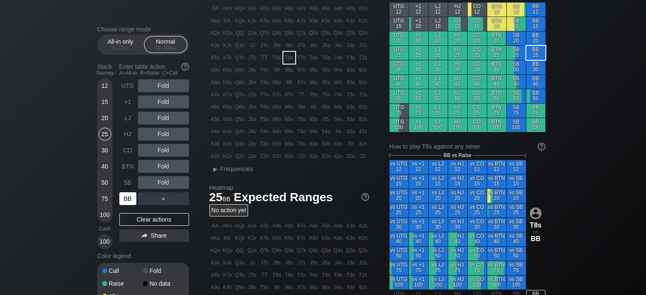
click at [127, 199] on div "BB" at bounding box center [127, 198] width 17 height 13
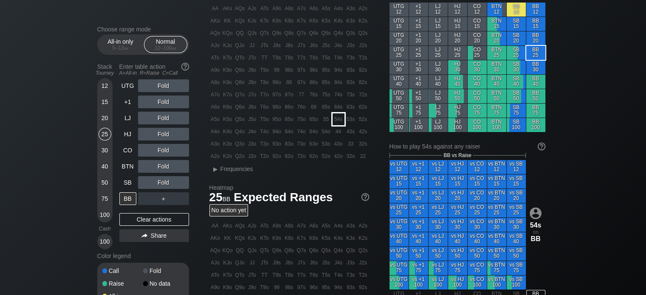
click at [336, 115] on div "54s" at bounding box center [338, 119] width 12 height 12
click at [164, 81] on div "R ✕" at bounding box center [163, 85] width 17 height 13
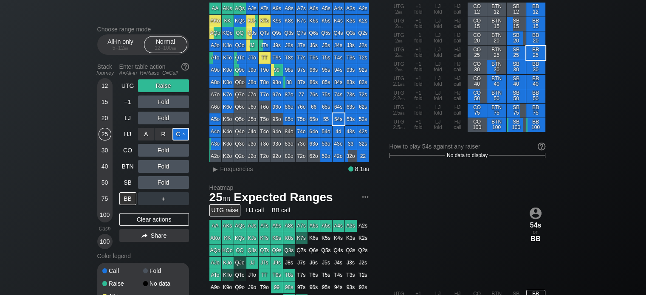
click at [177, 131] on div "C ✕" at bounding box center [180, 134] width 17 height 13
click at [164, 181] on div "R ✕" at bounding box center [163, 182] width 17 height 13
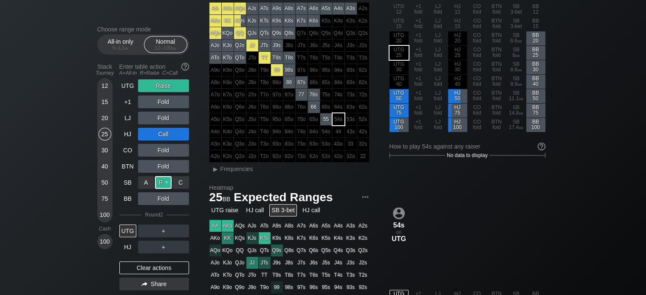
click at [163, 184] on div "R ✕" at bounding box center [163, 182] width 17 height 13
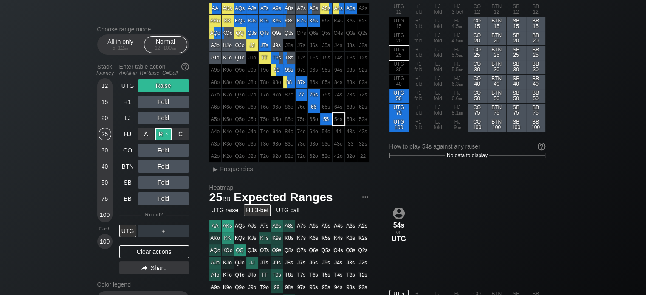
click at [165, 137] on div "R ✕" at bounding box center [163, 134] width 17 height 13
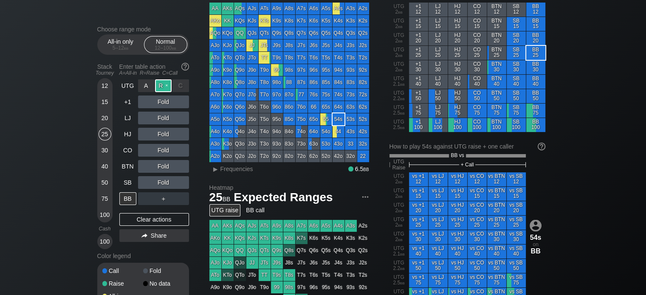
click at [169, 87] on div "R ✕" at bounding box center [163, 85] width 17 height 13
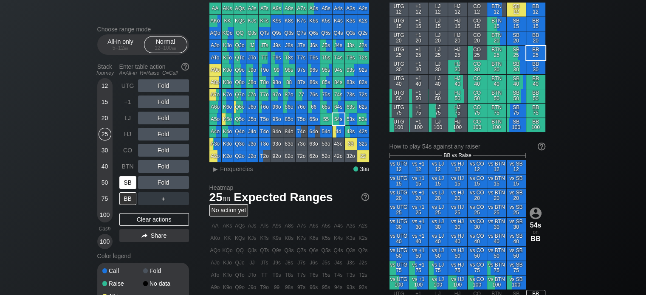
click at [127, 180] on div "SB" at bounding box center [127, 182] width 17 height 13
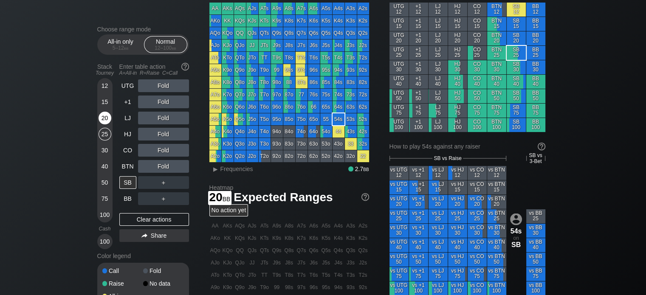
click at [102, 121] on div "20" at bounding box center [104, 118] width 13 height 13
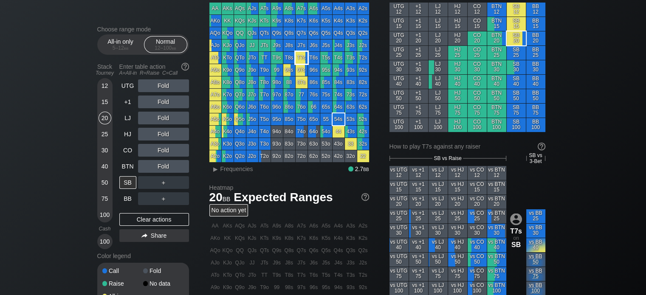
click at [300, 57] on div "T7s" at bounding box center [301, 58] width 12 height 12
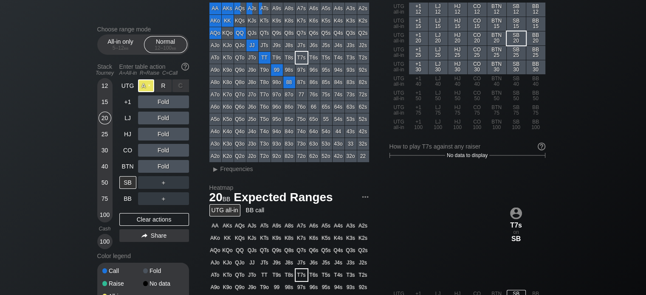
click at [142, 82] on div "A ✕" at bounding box center [146, 85] width 17 height 13
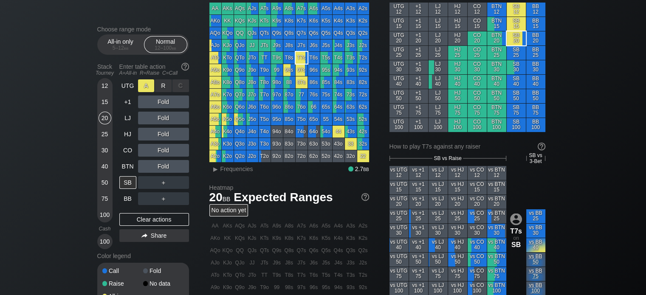
click at [149, 83] on div "A ✕" at bounding box center [146, 85] width 17 height 13
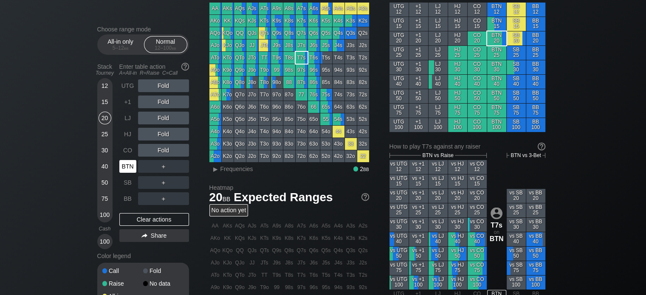
click at [128, 164] on div "BTN" at bounding box center [127, 166] width 17 height 13
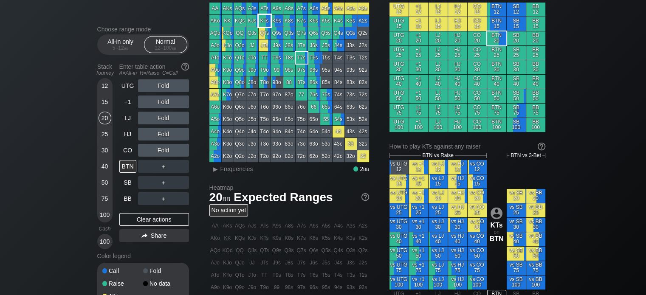
click at [258, 22] on div "KTs" at bounding box center [264, 21] width 12 height 12
click at [160, 132] on div "R ✕" at bounding box center [163, 134] width 17 height 13
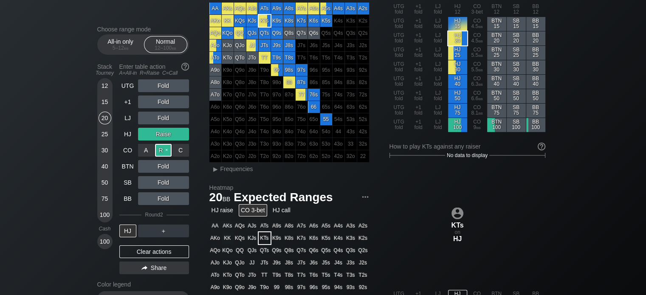
click at [160, 150] on div "R ✕" at bounding box center [163, 150] width 17 height 13
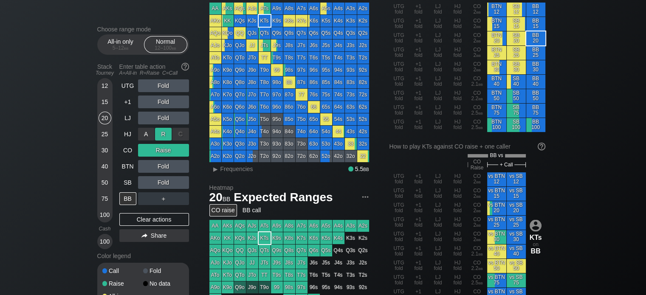
click at [161, 134] on div "R ✕" at bounding box center [163, 134] width 17 height 13
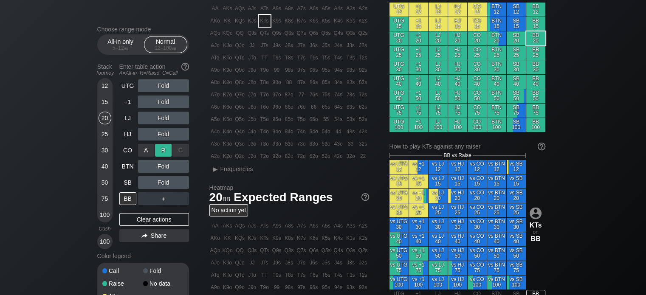
click at [158, 150] on div "R ✕" at bounding box center [163, 150] width 17 height 13
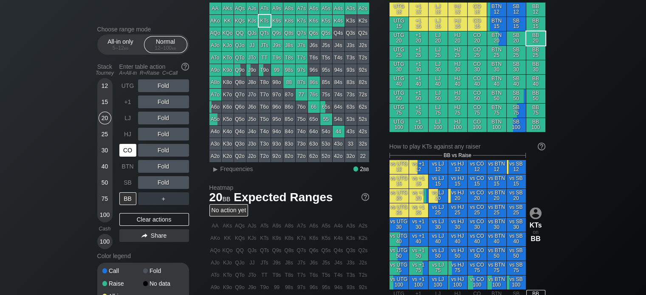
click at [132, 154] on div "CO" at bounding box center [127, 150] width 17 height 13
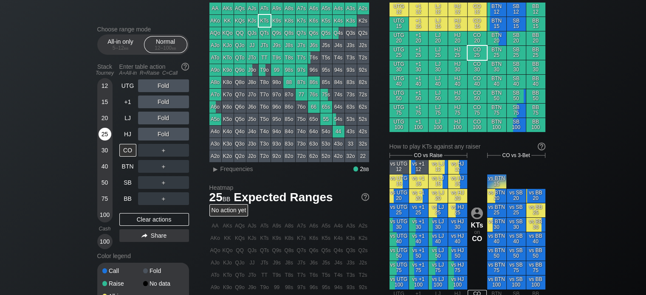
click at [103, 132] on div "25" at bounding box center [104, 134] width 13 height 13
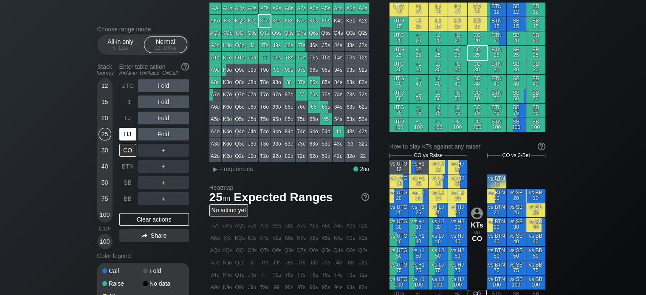
click at [127, 133] on div "HJ" at bounding box center [127, 134] width 17 height 13
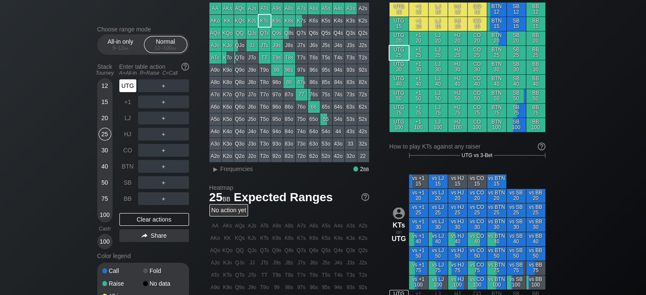
click at [128, 81] on div "UTG" at bounding box center [127, 85] width 17 height 13
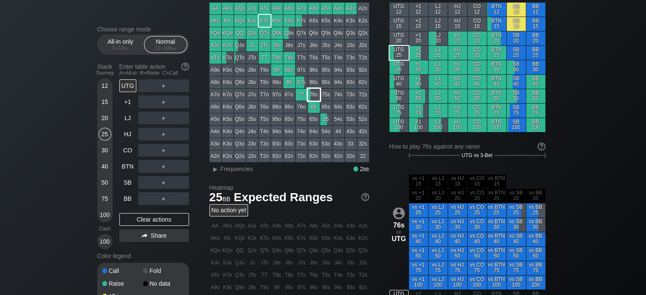
click at [312, 90] on div "76s" at bounding box center [314, 95] width 12 height 12
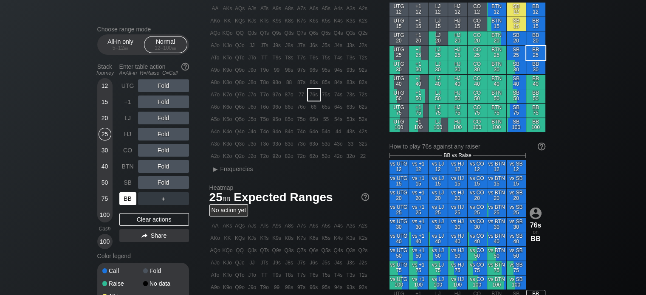
click at [129, 197] on div "BB" at bounding box center [127, 198] width 17 height 13
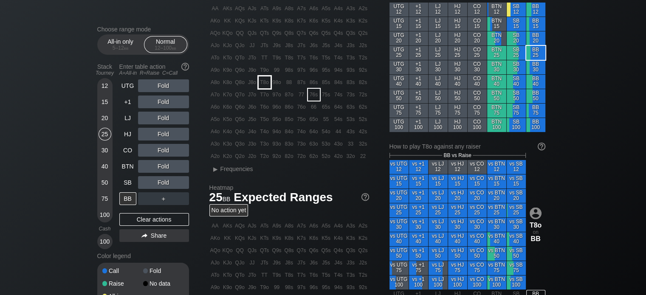
click at [263, 86] on div "T8o" at bounding box center [264, 82] width 12 height 12
click at [160, 79] on div "R ✕" at bounding box center [163, 85] width 17 height 13
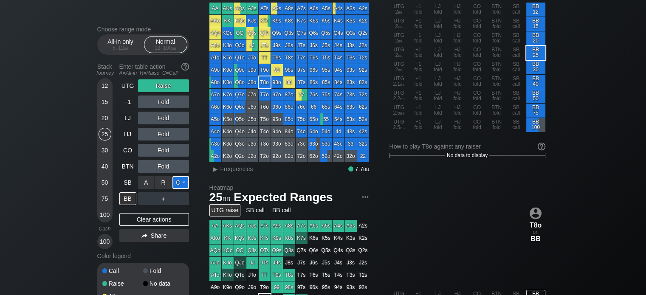
click at [184, 180] on div "C ✕" at bounding box center [180, 182] width 17 height 13
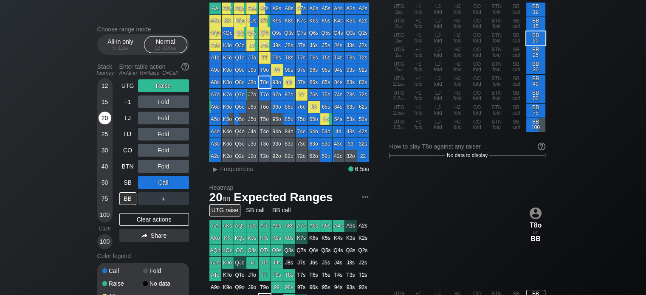
click at [101, 119] on div "20" at bounding box center [104, 118] width 13 height 13
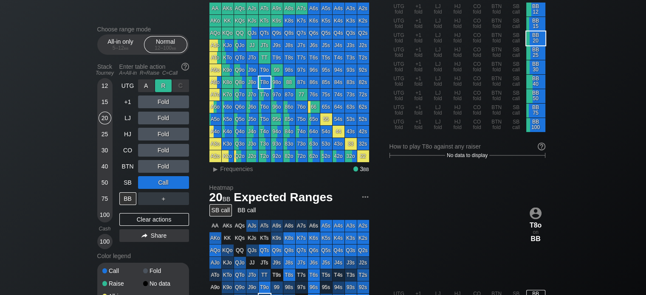
click at [162, 88] on div "R ✕" at bounding box center [163, 85] width 17 height 13
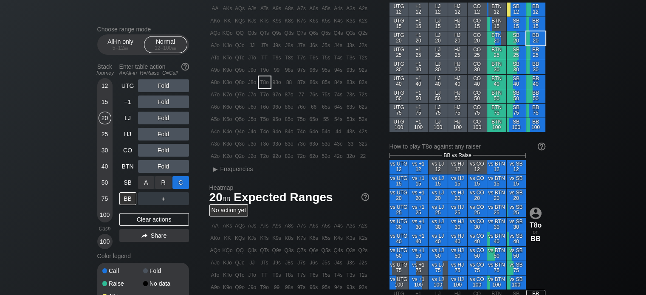
click at [177, 183] on div "C ✕" at bounding box center [180, 182] width 17 height 13
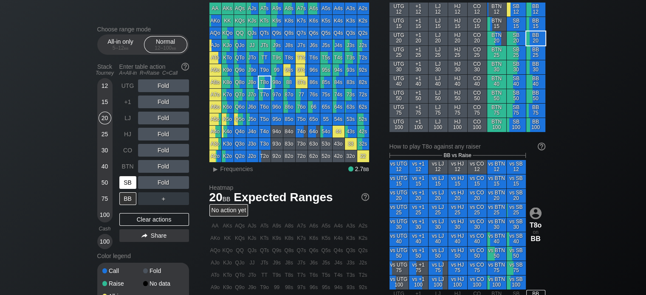
click at [126, 187] on div "SB" at bounding box center [127, 182] width 17 height 13
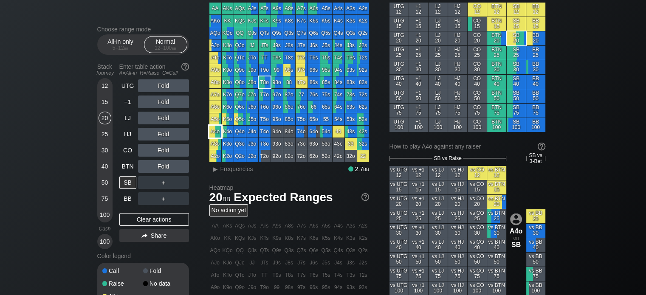
click at [213, 132] on div "A4o" at bounding box center [215, 132] width 12 height 12
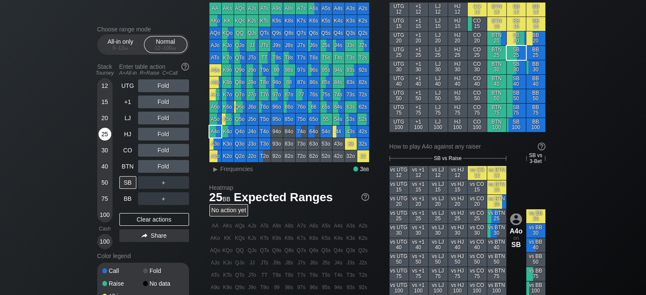
click at [107, 134] on div "25" at bounding box center [104, 134] width 13 height 13
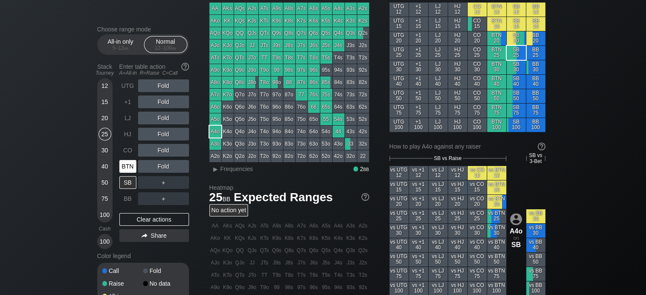
click at [129, 164] on div "BTN" at bounding box center [127, 166] width 17 height 13
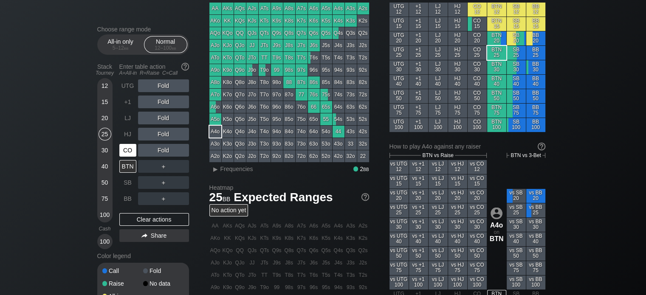
click at [126, 149] on div "CO" at bounding box center [127, 150] width 17 height 13
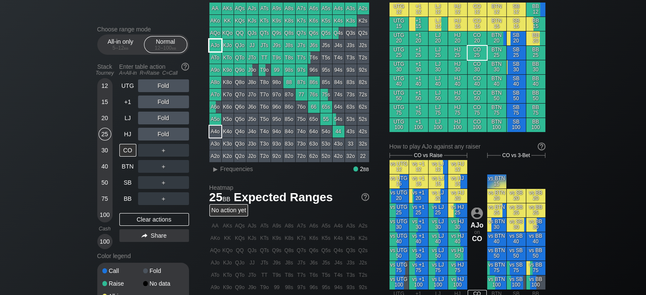
click at [211, 48] on div "AJo" at bounding box center [215, 45] width 12 height 12
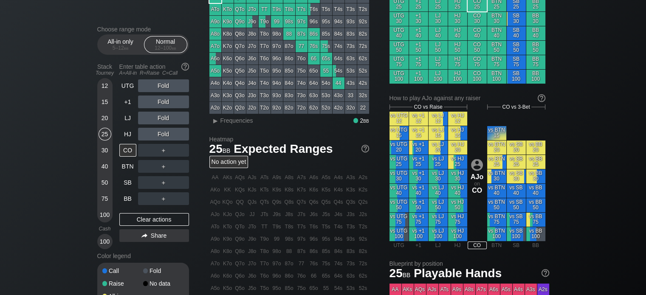
scroll to position [95, 0]
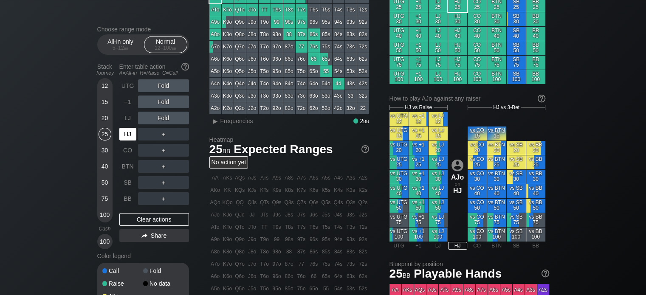
click at [126, 140] on div "HJ" at bounding box center [127, 134] width 17 height 13
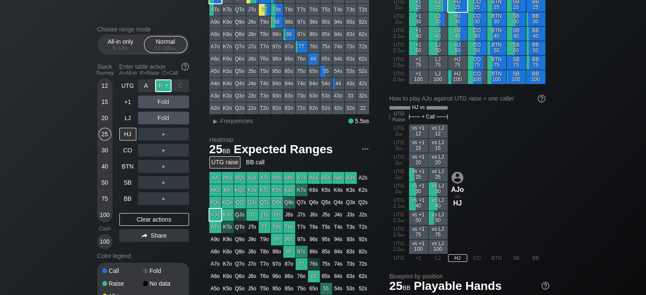
click at [161, 88] on div "R ✕" at bounding box center [163, 85] width 17 height 13
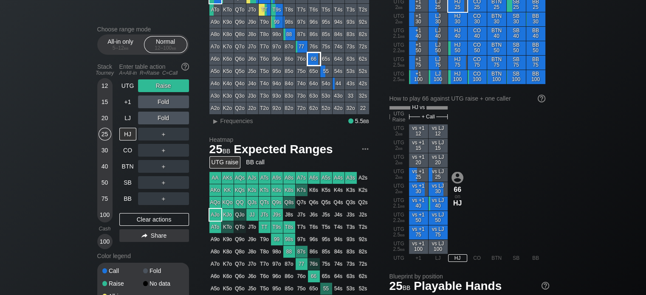
click at [308, 59] on div "66" at bounding box center [314, 59] width 12 height 12
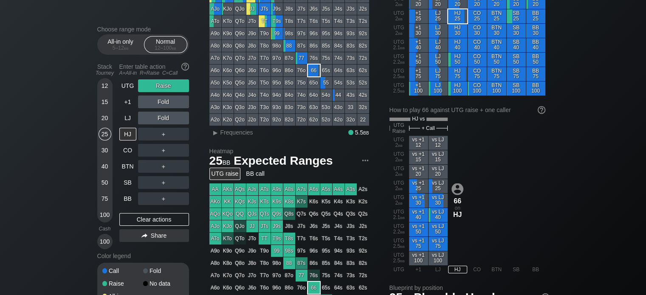
scroll to position [83, 0]
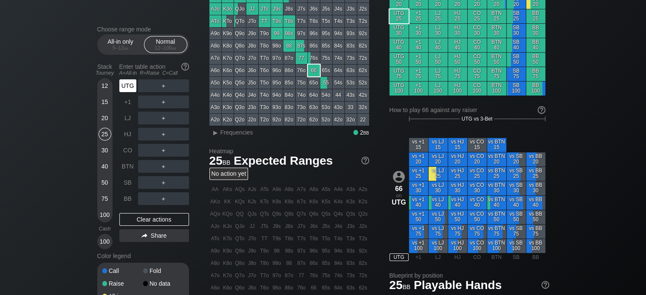
click at [125, 90] on div "UTG" at bounding box center [127, 85] width 17 height 13
click at [103, 122] on div "20" at bounding box center [104, 118] width 13 height 13
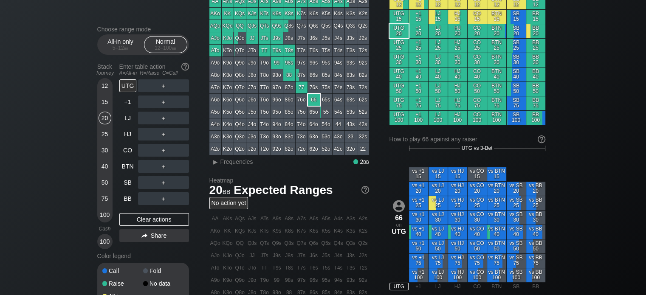
scroll to position [54, 0]
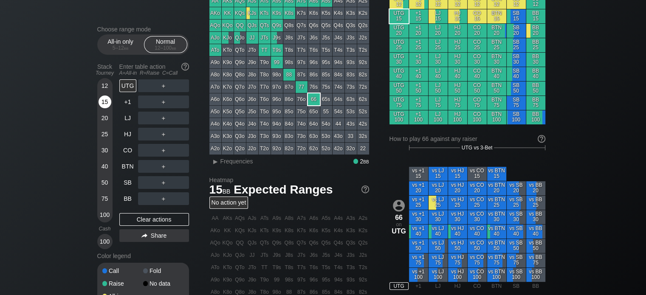
click at [99, 96] on div "15" at bounding box center [104, 103] width 13 height 16
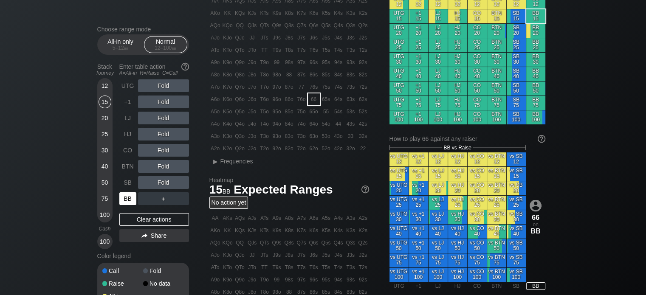
click at [127, 191] on div "BB" at bounding box center [128, 199] width 19 height 16
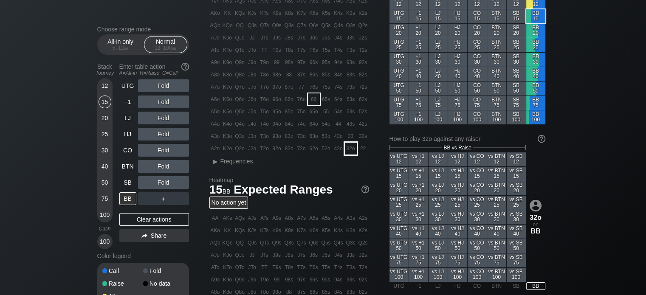
click at [350, 149] on div "32o" at bounding box center [351, 149] width 12 height 12
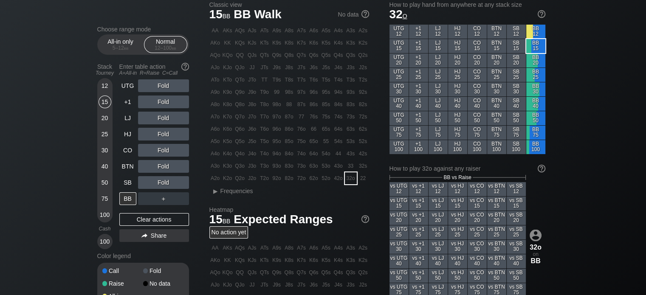
scroll to position [24, 0]
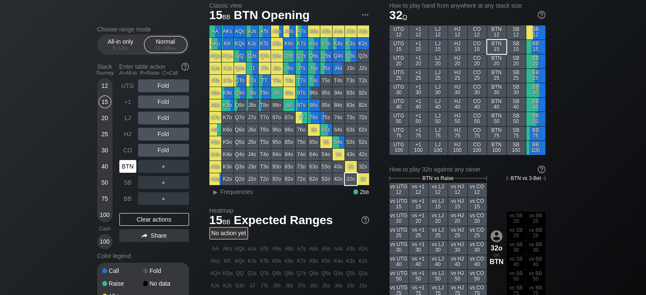
click at [129, 170] on div "BTN" at bounding box center [127, 166] width 17 height 13
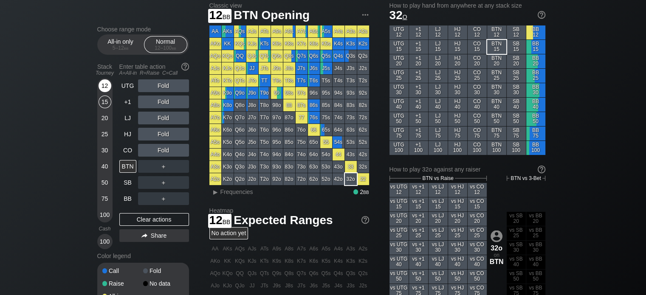
click at [104, 83] on div "12" at bounding box center [104, 85] width 13 height 13
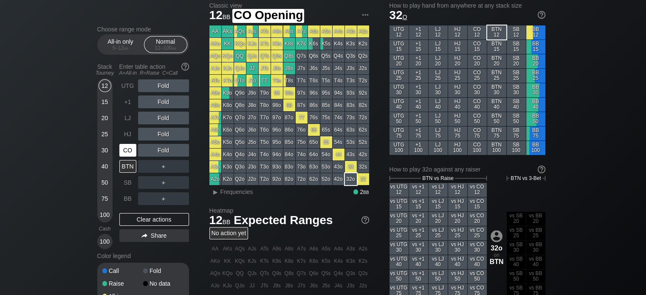
click at [128, 151] on div "CO" at bounding box center [127, 150] width 17 height 13
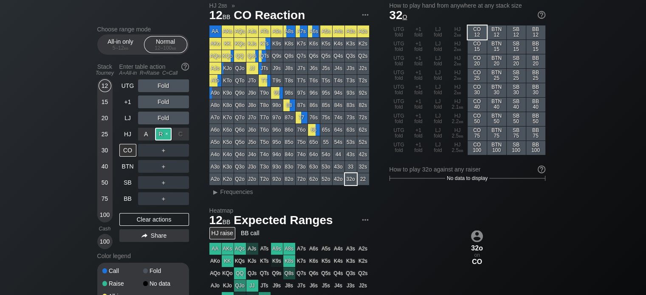
click at [162, 129] on div "R ✕" at bounding box center [163, 134] width 17 height 13
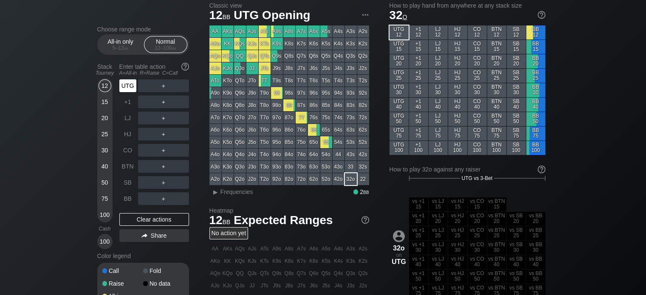
click at [126, 88] on div "UTG" at bounding box center [127, 85] width 17 height 13
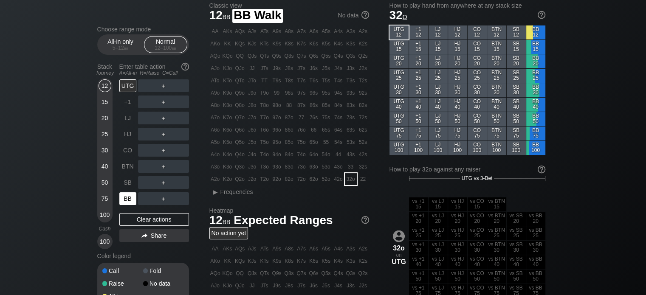
click at [127, 201] on div "BB" at bounding box center [127, 198] width 17 height 13
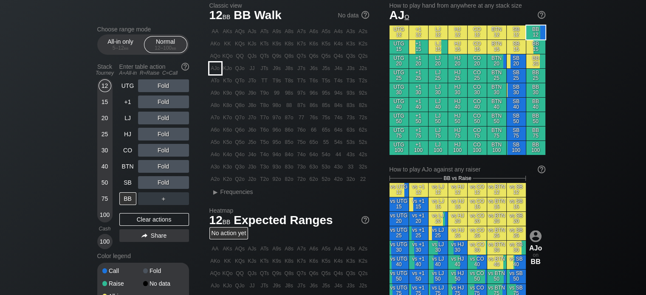
click at [214, 67] on div "AJo" at bounding box center [215, 68] width 12 height 12
click at [159, 136] on div "R ✕" at bounding box center [163, 134] width 17 height 13
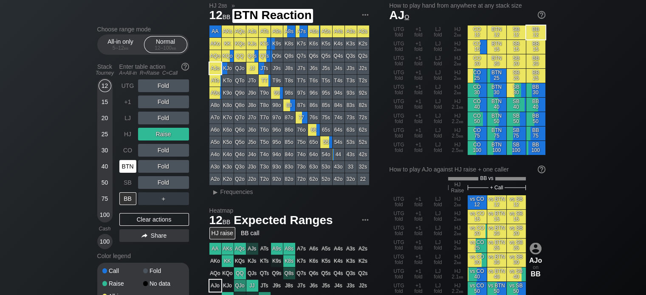
click at [125, 160] on div "BTN" at bounding box center [128, 166] width 19 height 16
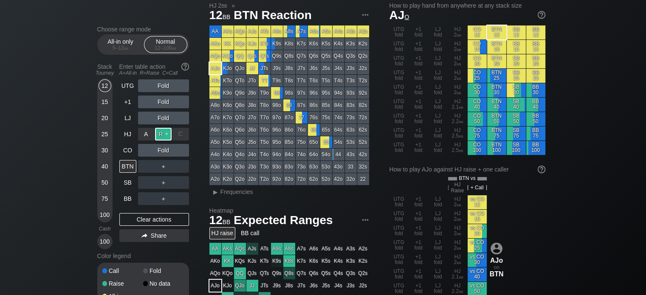
click at [168, 133] on div "R ✕" at bounding box center [163, 134] width 17 height 13
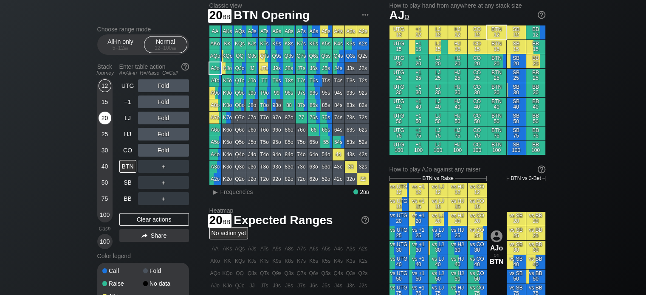
click at [103, 120] on div "20" at bounding box center [104, 118] width 13 height 13
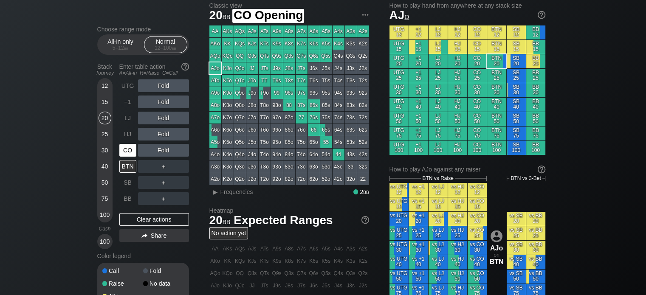
click at [132, 151] on div "CO" at bounding box center [127, 150] width 17 height 13
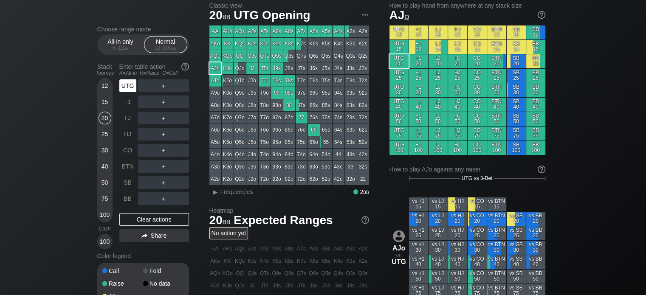
click at [123, 83] on div "UTG" at bounding box center [127, 85] width 17 height 13
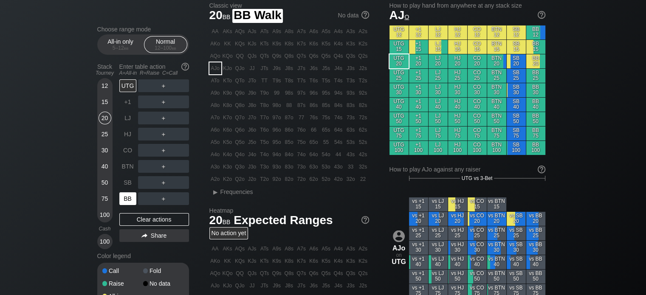
click at [129, 197] on div "BB" at bounding box center [127, 198] width 17 height 13
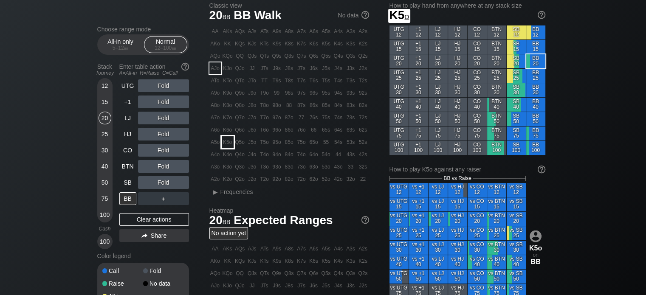
click at [228, 141] on div "K5o" at bounding box center [228, 142] width 12 height 12
click at [162, 87] on div "R ✕" at bounding box center [163, 85] width 17 height 13
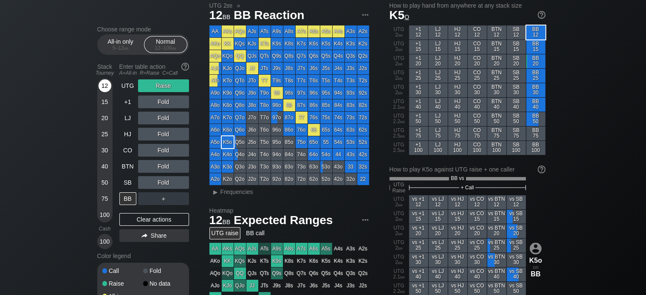
click at [104, 88] on div "12" at bounding box center [104, 85] width 13 height 13
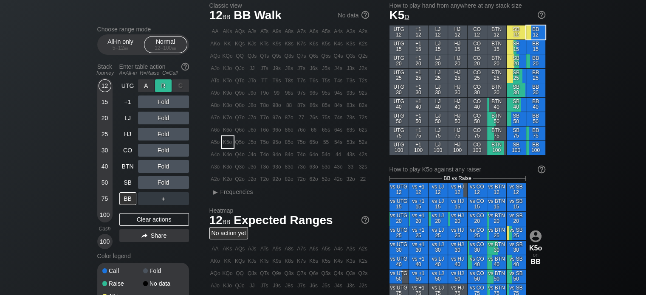
click at [164, 85] on div "R ✕" at bounding box center [163, 85] width 17 height 13
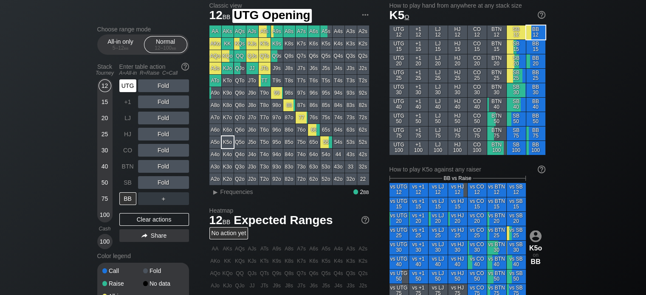
click at [126, 86] on div "UTG" at bounding box center [127, 85] width 17 height 13
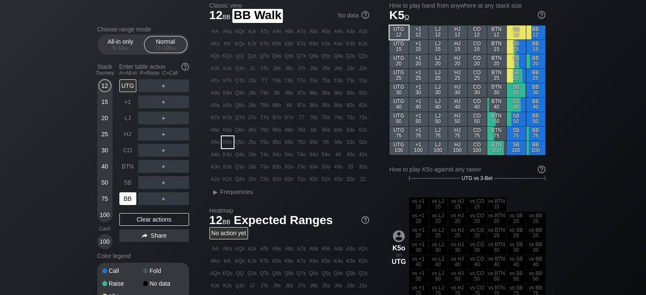
click at [132, 199] on div "BB" at bounding box center [127, 198] width 17 height 13
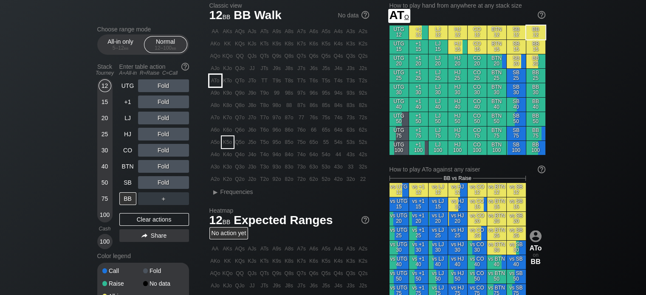
click at [212, 81] on div "ATo" at bounding box center [215, 81] width 12 height 12
click at [144, 166] on div "A ✕" at bounding box center [146, 166] width 17 height 13
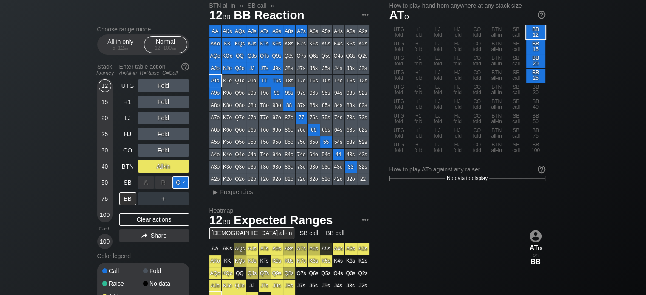
click at [180, 180] on div "C ✕" at bounding box center [180, 182] width 17 height 13
